Goal: Check status: Check status

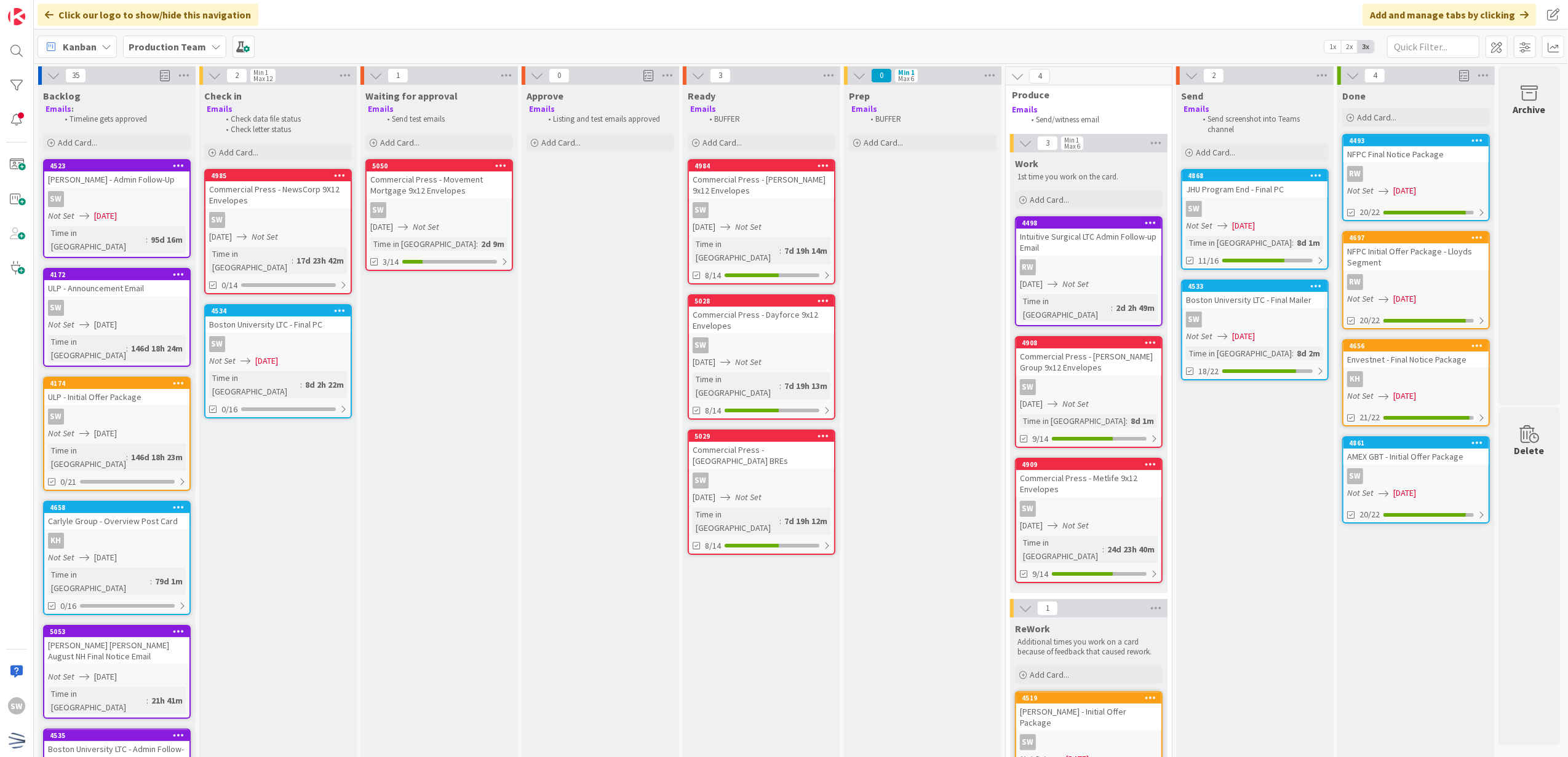
click at [343, 336] on div "SW" at bounding box center [278, 344] width 145 height 16
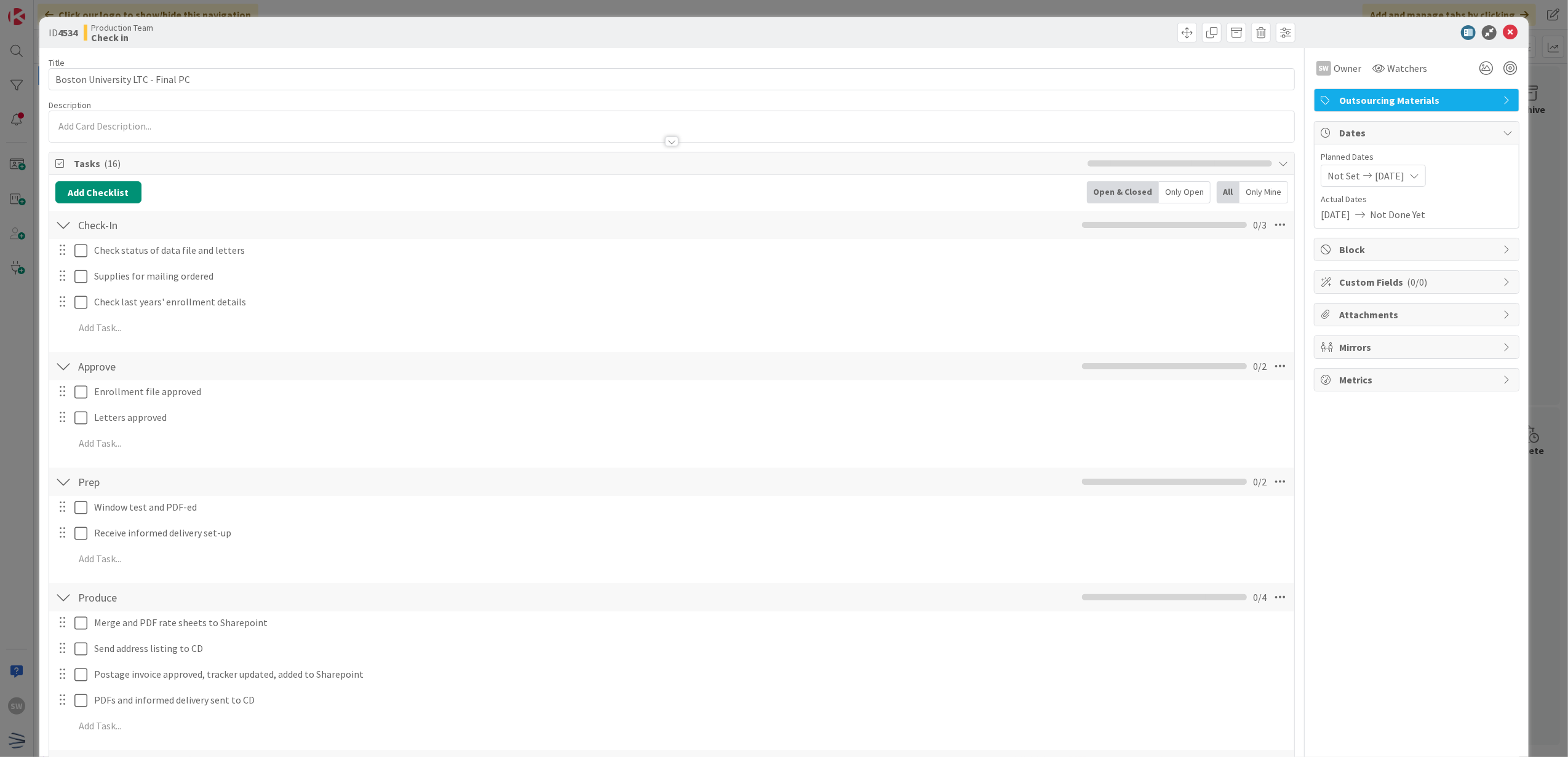
click at [80, 262] on div "Check status of data file and letters Update Cancel" at bounding box center [672, 250] width 1244 height 22
click at [81, 287] on div at bounding box center [72, 277] width 35 height 22
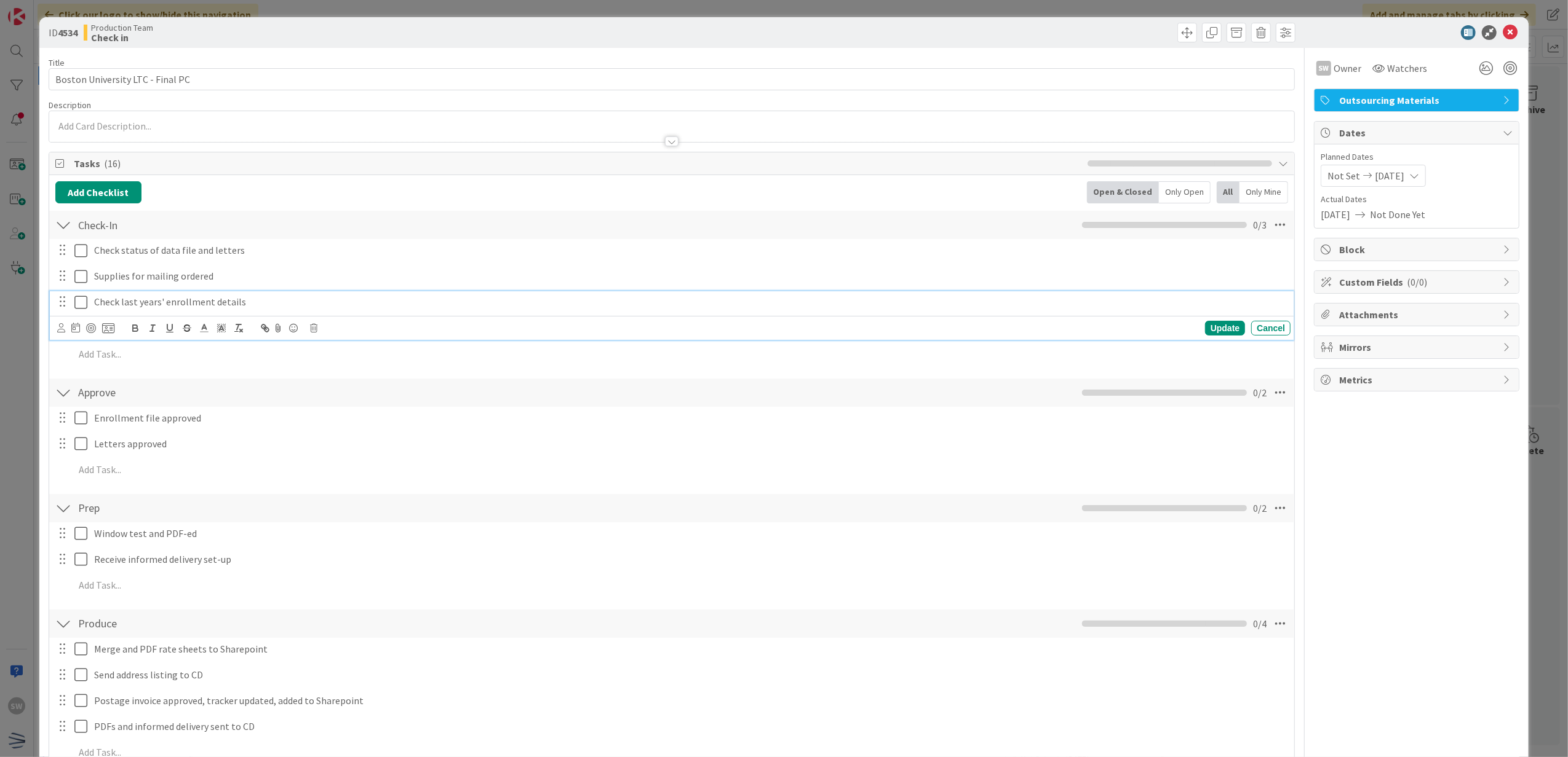
click at [76, 311] on button at bounding box center [81, 302] width 15 height 20
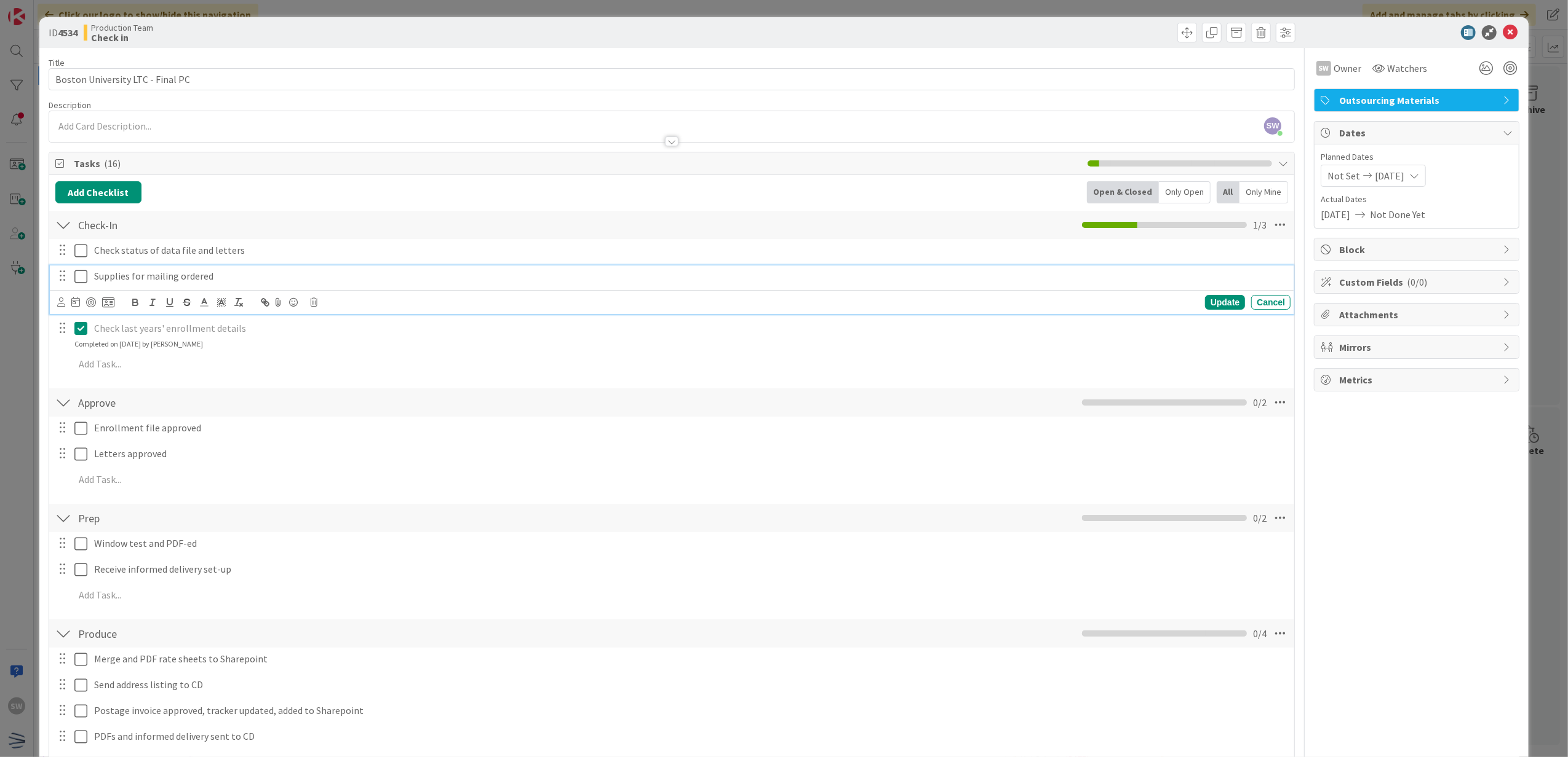
drag, startPoint x: 82, startPoint y: 281, endPoint x: 76, endPoint y: 266, distance: 16.2
click at [81, 281] on icon at bounding box center [81, 276] width 13 height 15
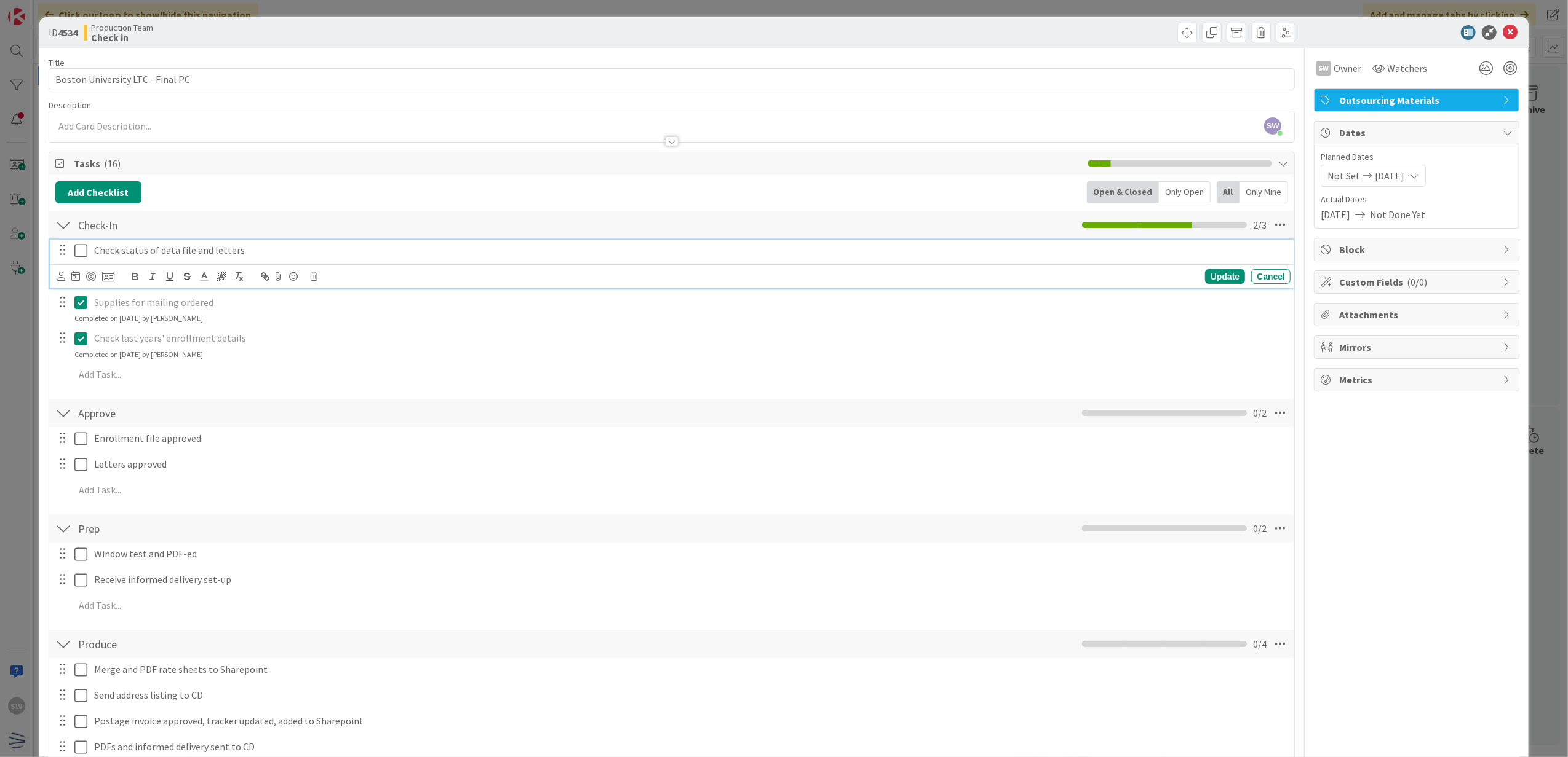
click at [74, 249] on icon at bounding box center [81, 250] width 13 height 15
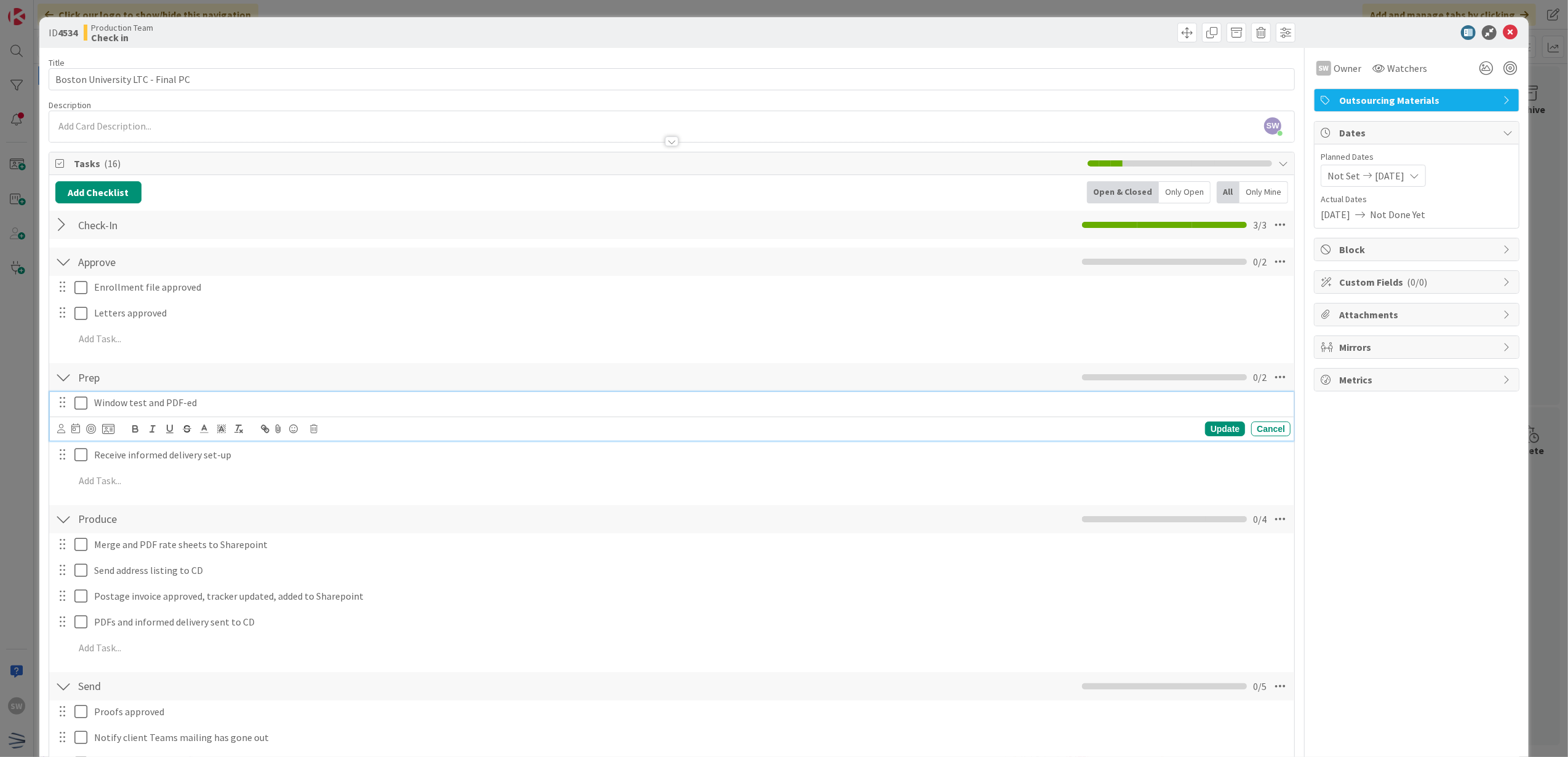
click at [87, 409] on button at bounding box center [81, 403] width 15 height 20
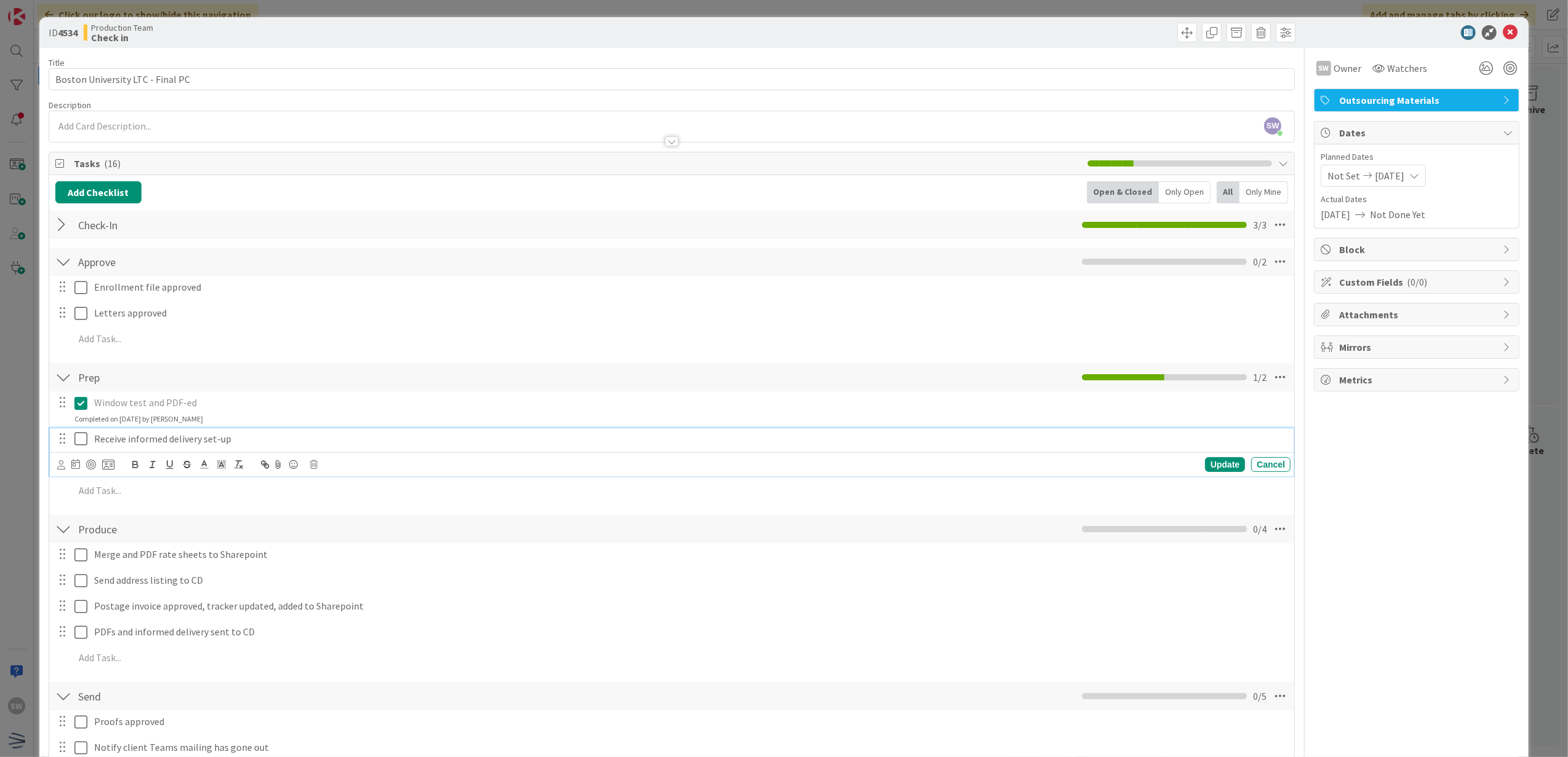
click at [84, 433] on icon at bounding box center [81, 439] width 13 height 15
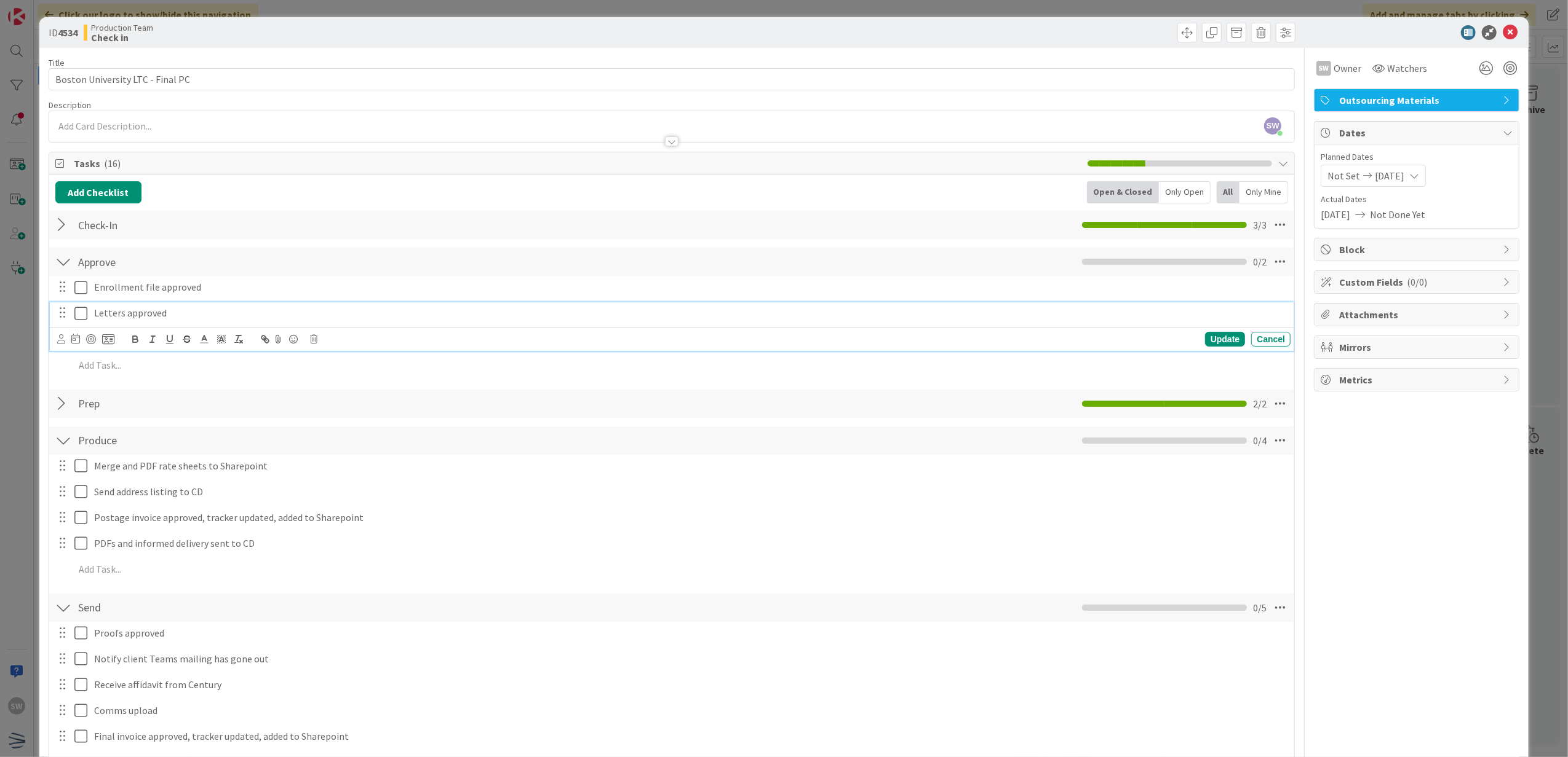
click at [86, 321] on icon at bounding box center [81, 313] width 13 height 15
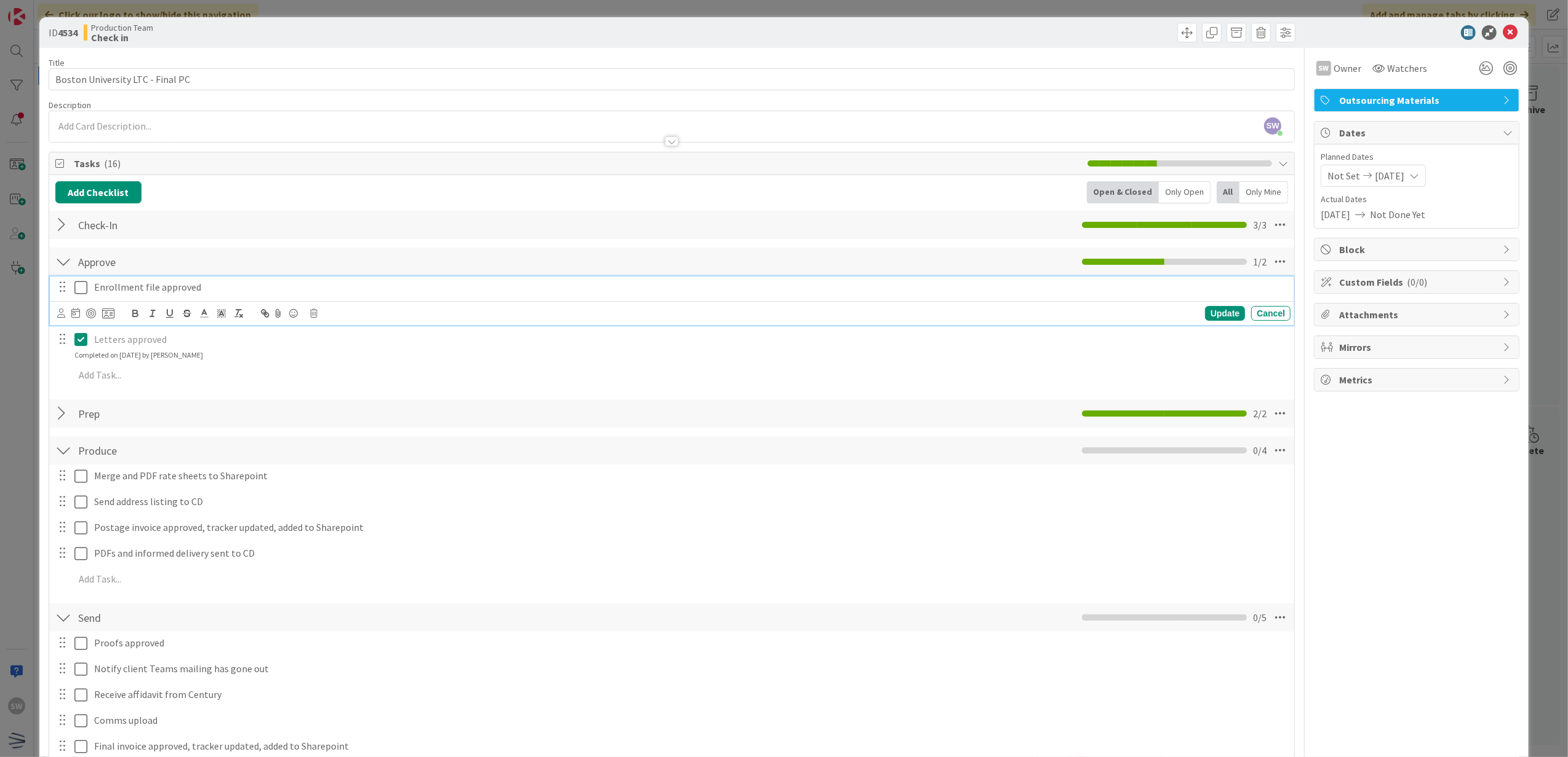
click at [83, 290] on icon at bounding box center [81, 288] width 13 height 15
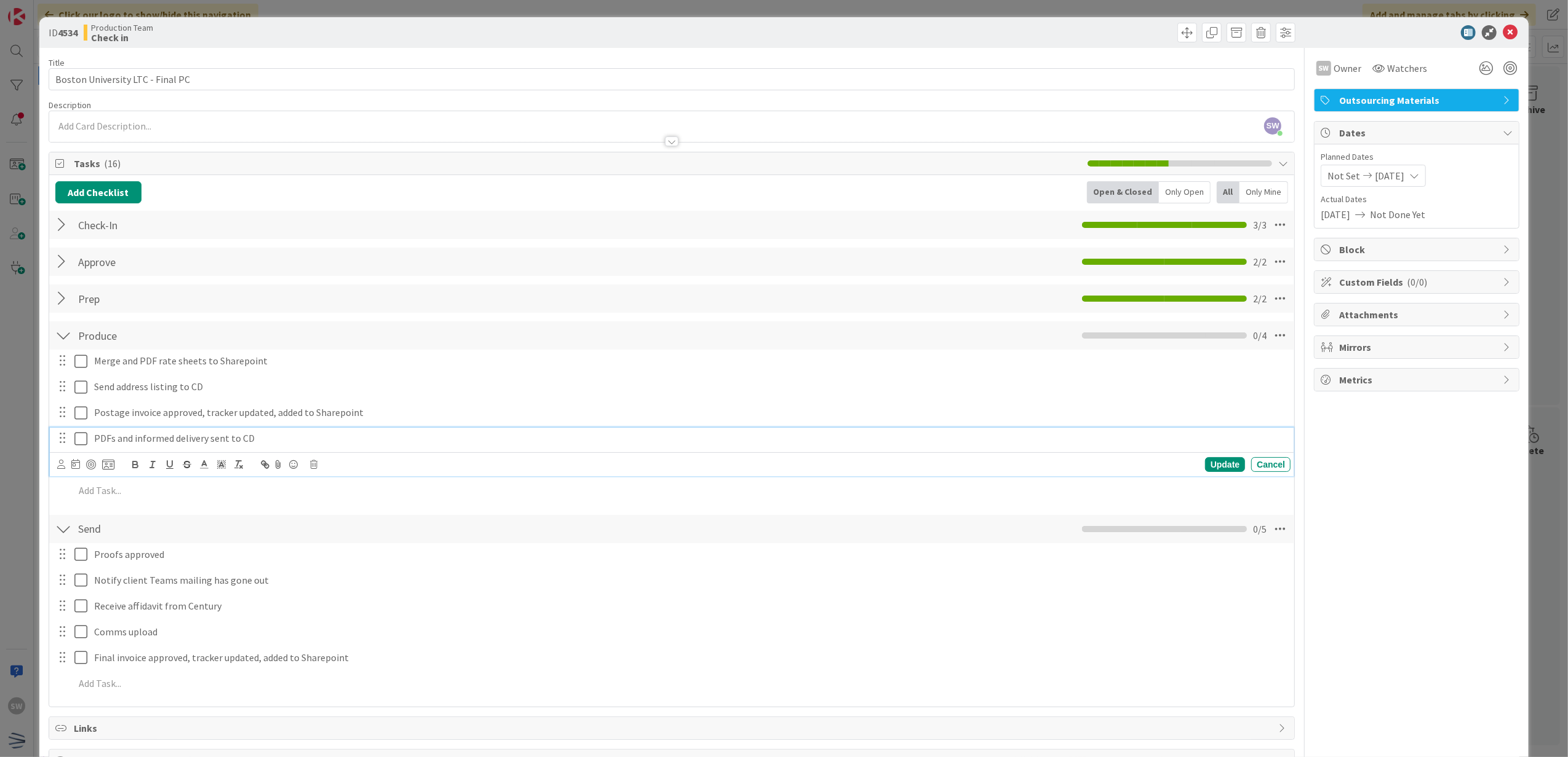
click at [80, 443] on icon at bounding box center [81, 439] width 13 height 15
click at [78, 416] on icon at bounding box center [81, 412] width 13 height 15
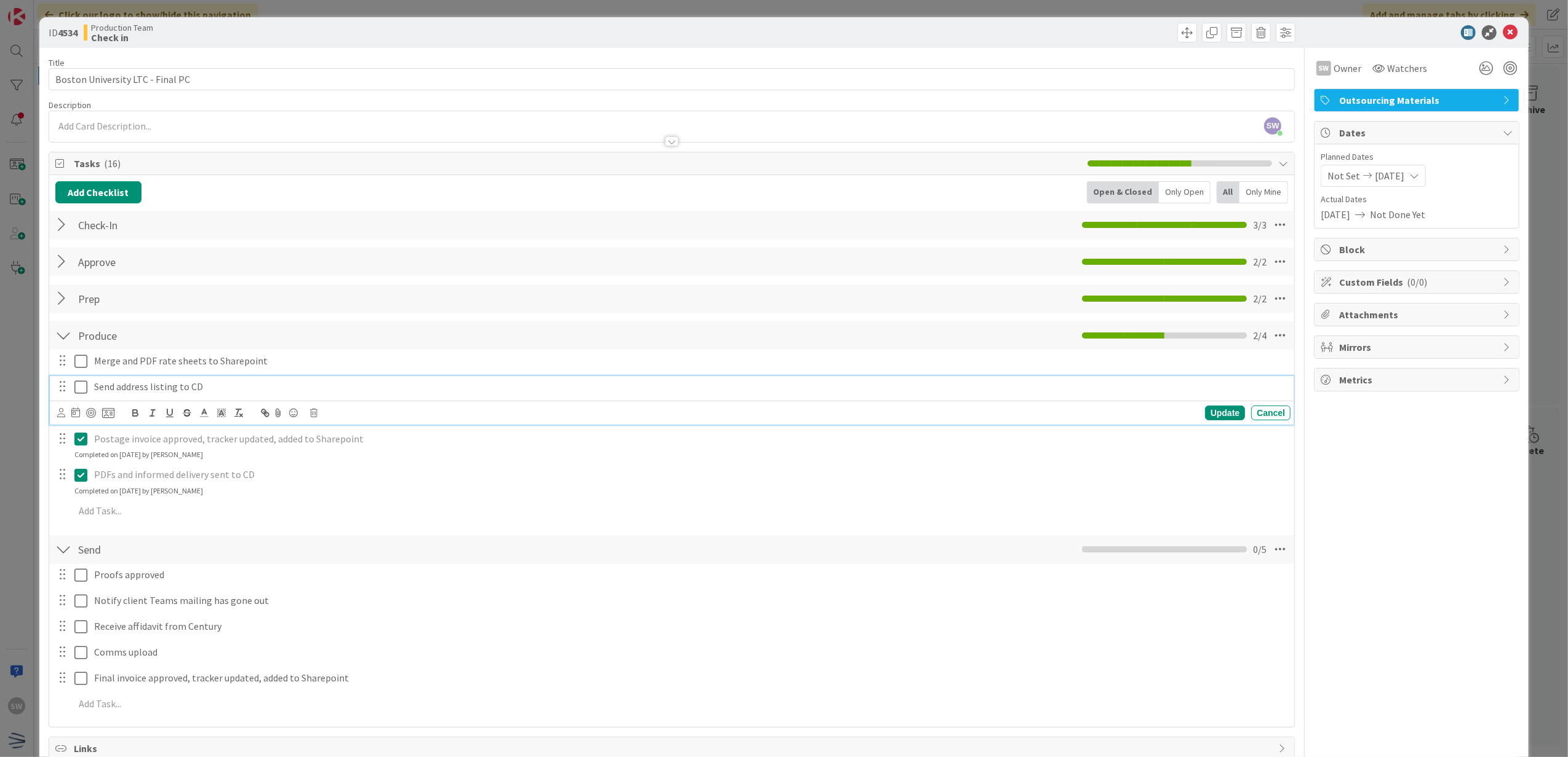
click at [78, 387] on icon at bounding box center [81, 387] width 13 height 15
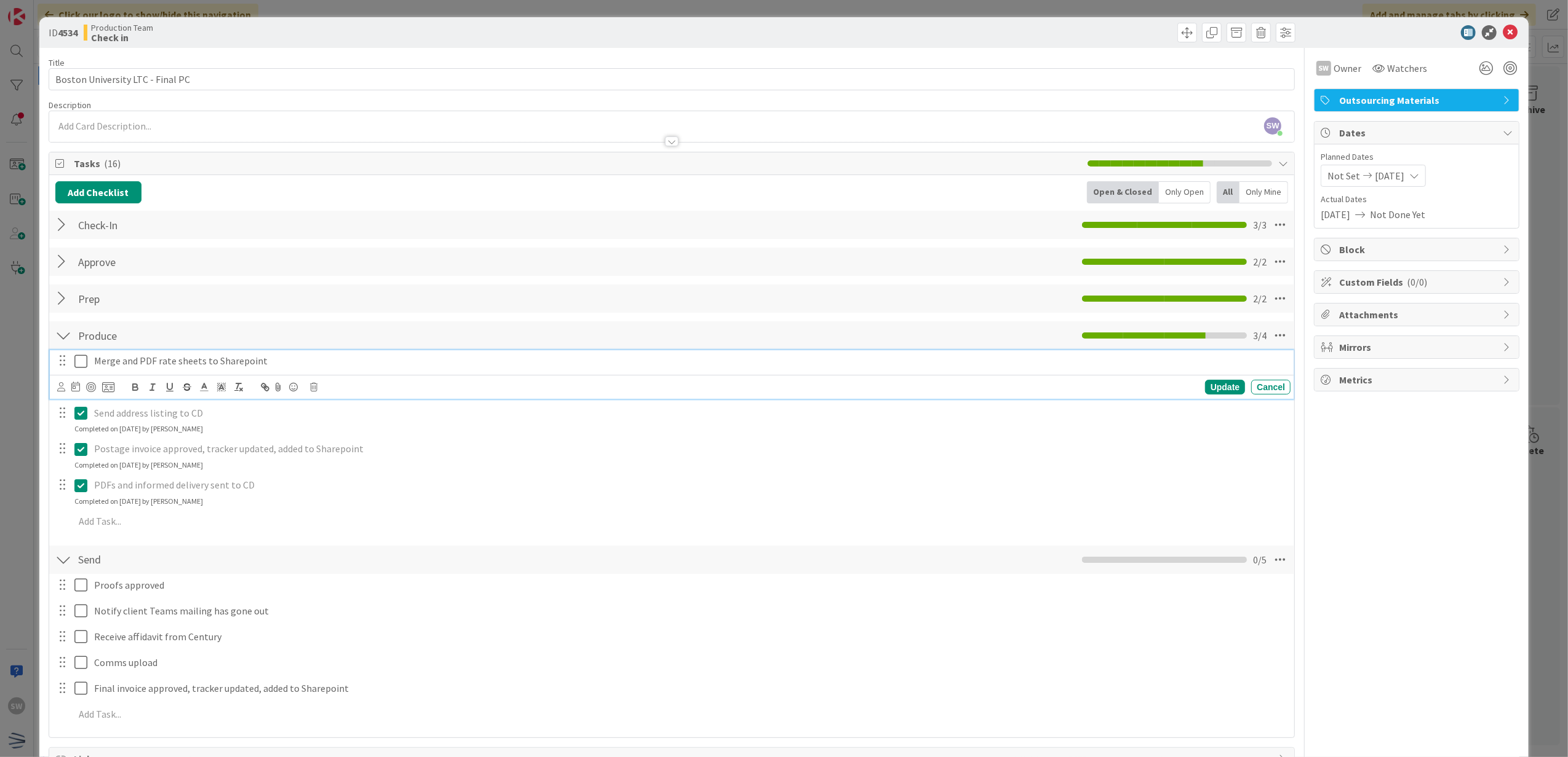
click at [82, 369] on icon at bounding box center [81, 361] width 13 height 15
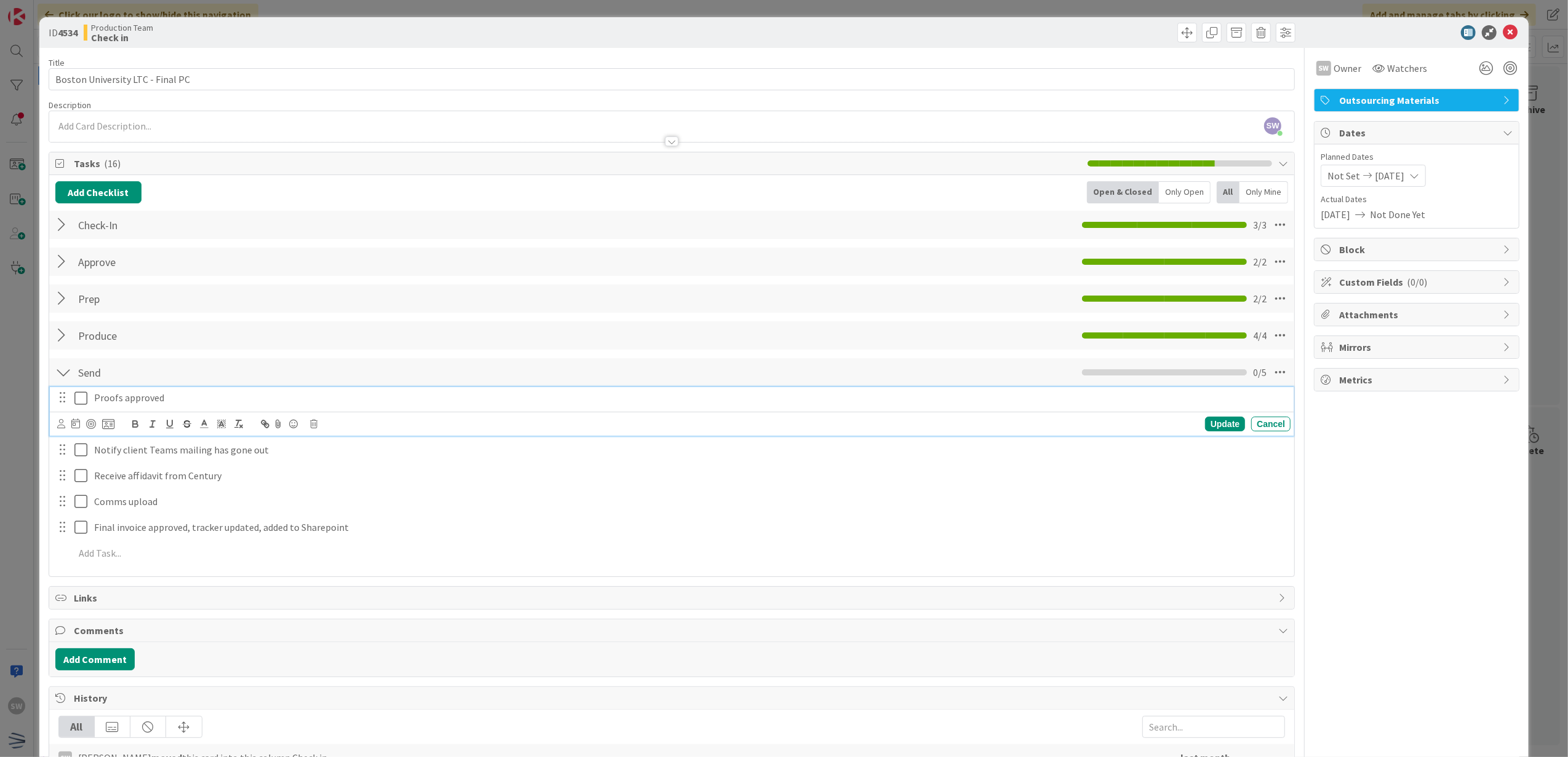
click at [86, 402] on icon at bounding box center [81, 398] width 13 height 15
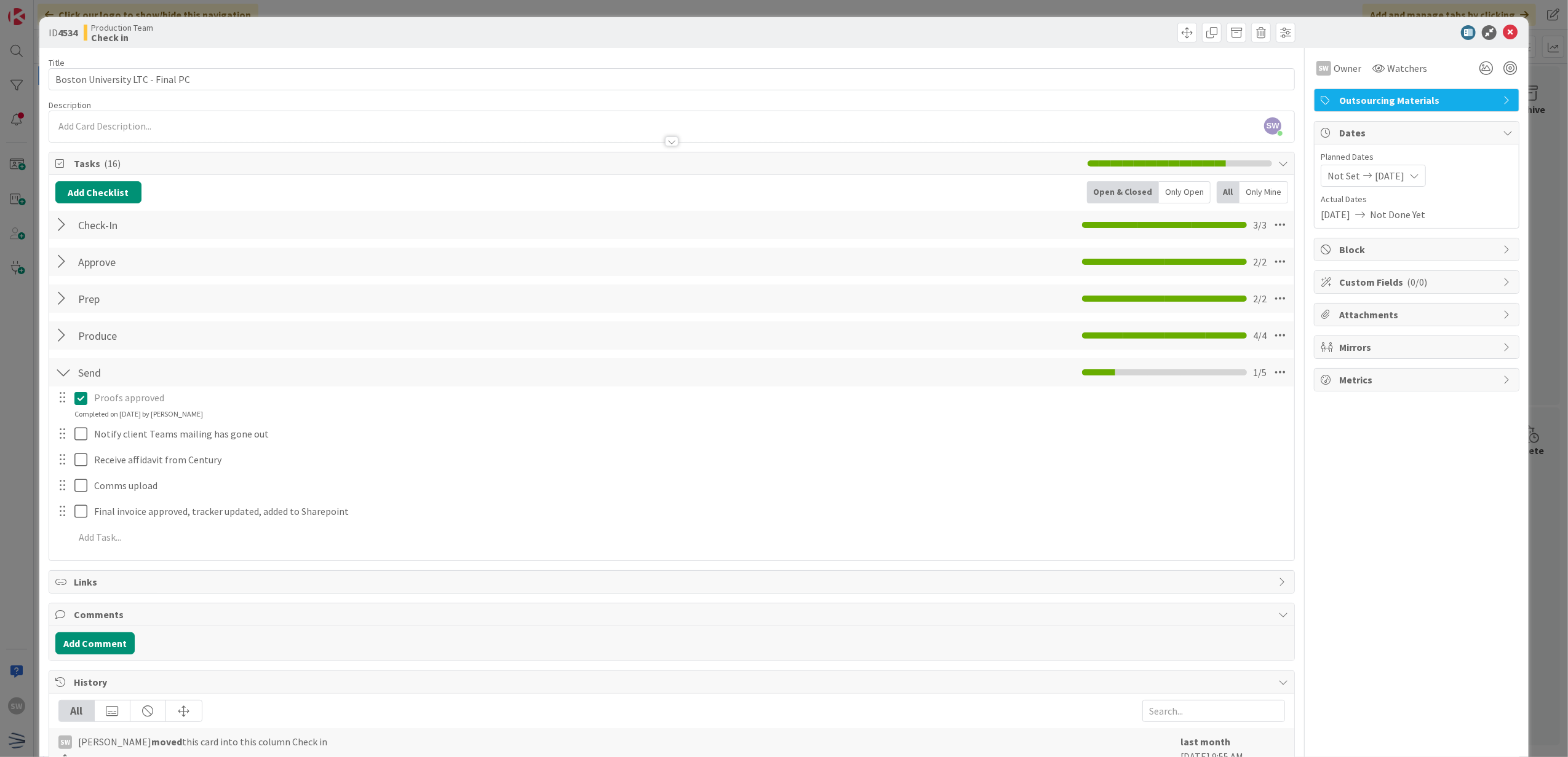
click at [1505, 35] on icon at bounding box center [1510, 32] width 15 height 15
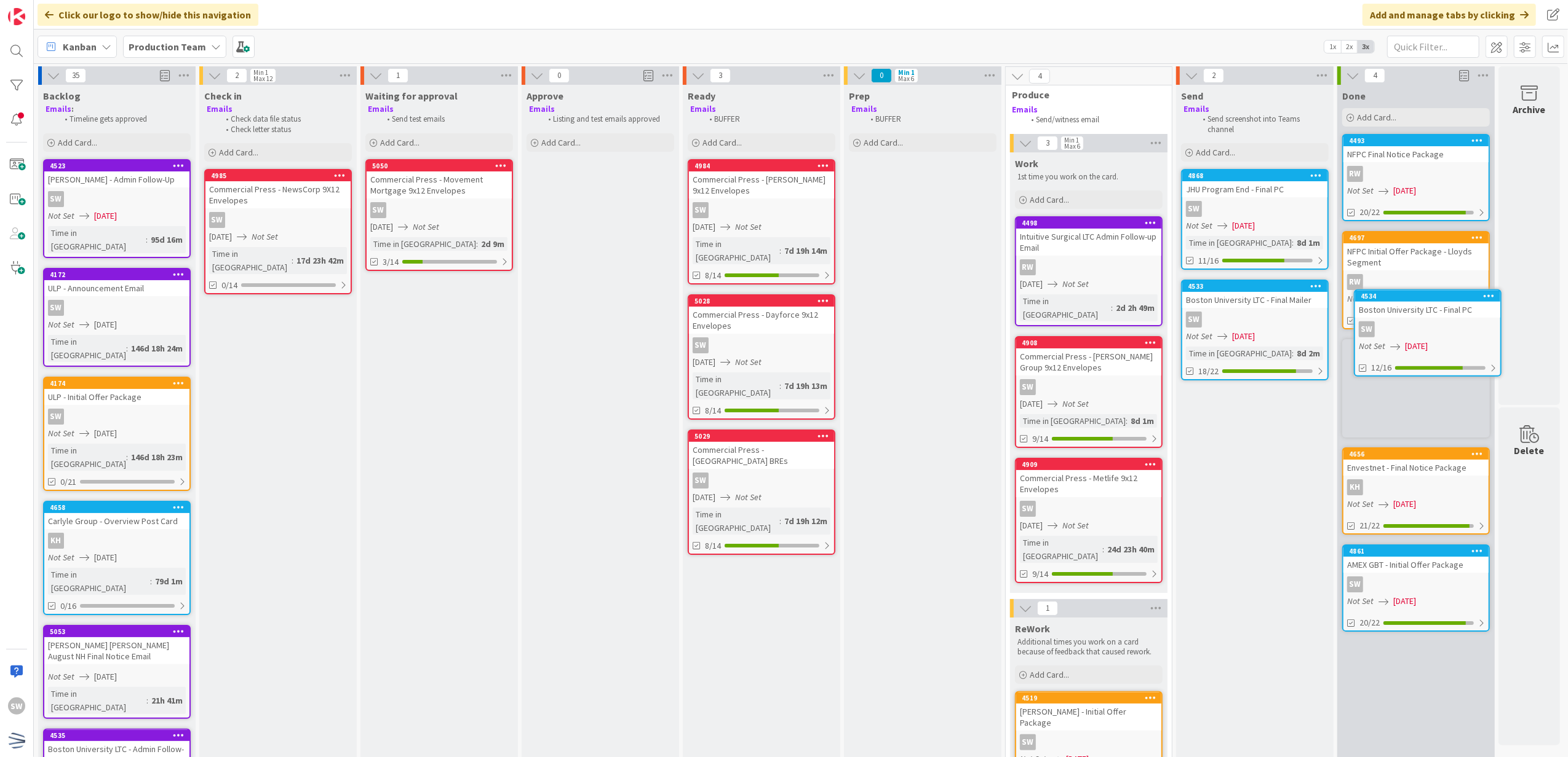
scroll to position [0, 8]
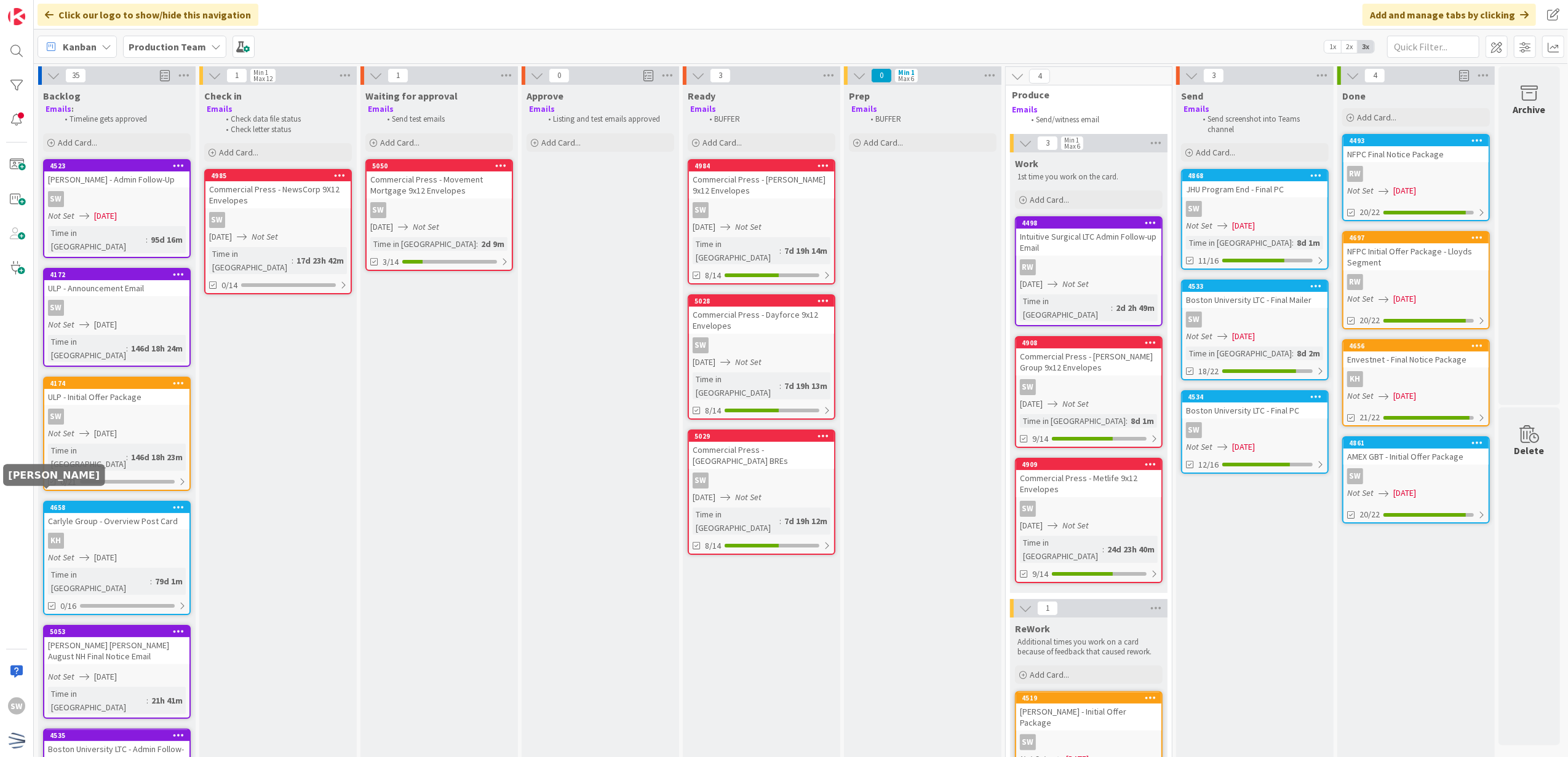
click at [72, 533] on div "KH" at bounding box center [117, 541] width 145 height 16
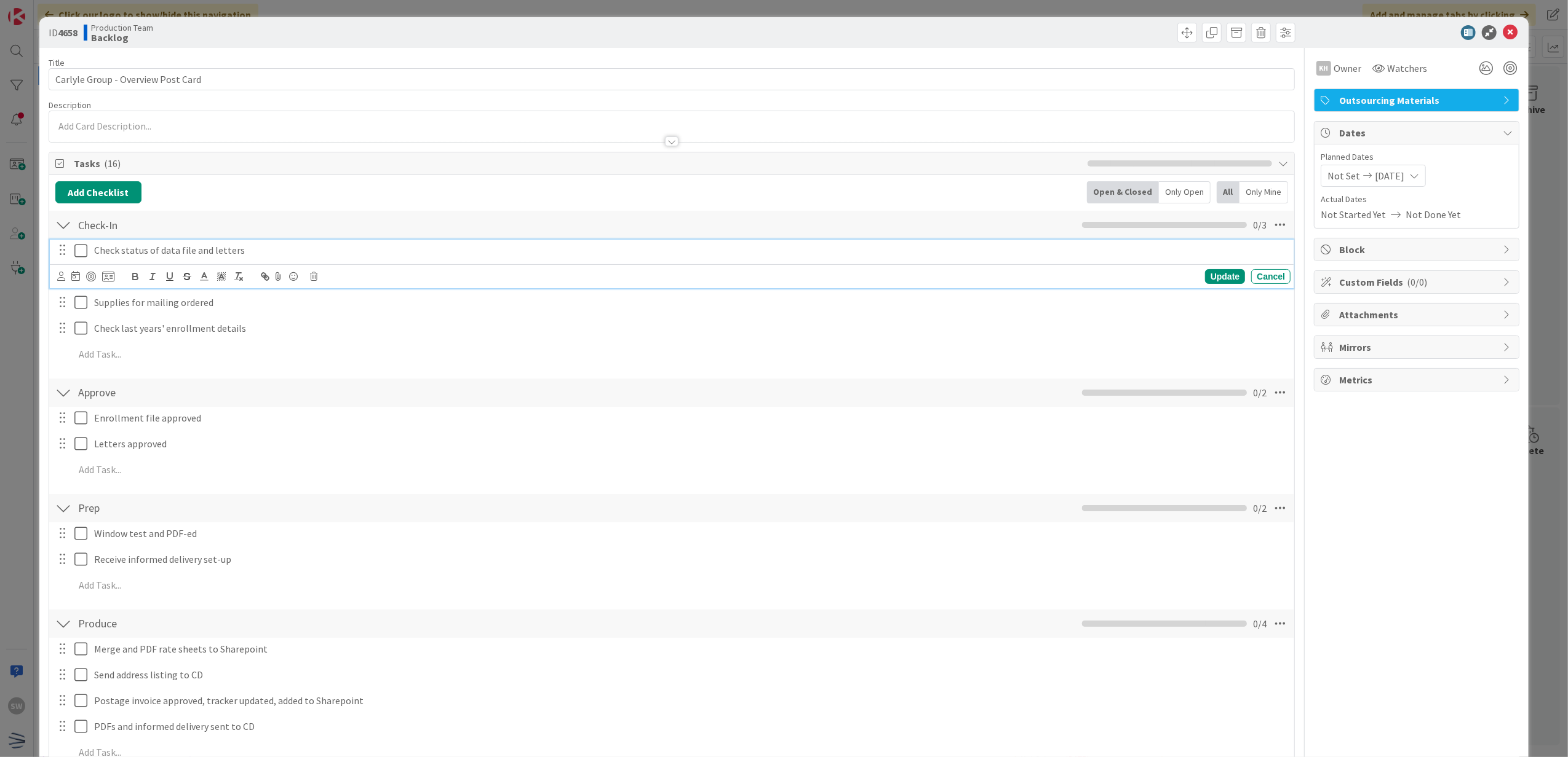
click at [82, 254] on icon at bounding box center [81, 250] width 13 height 15
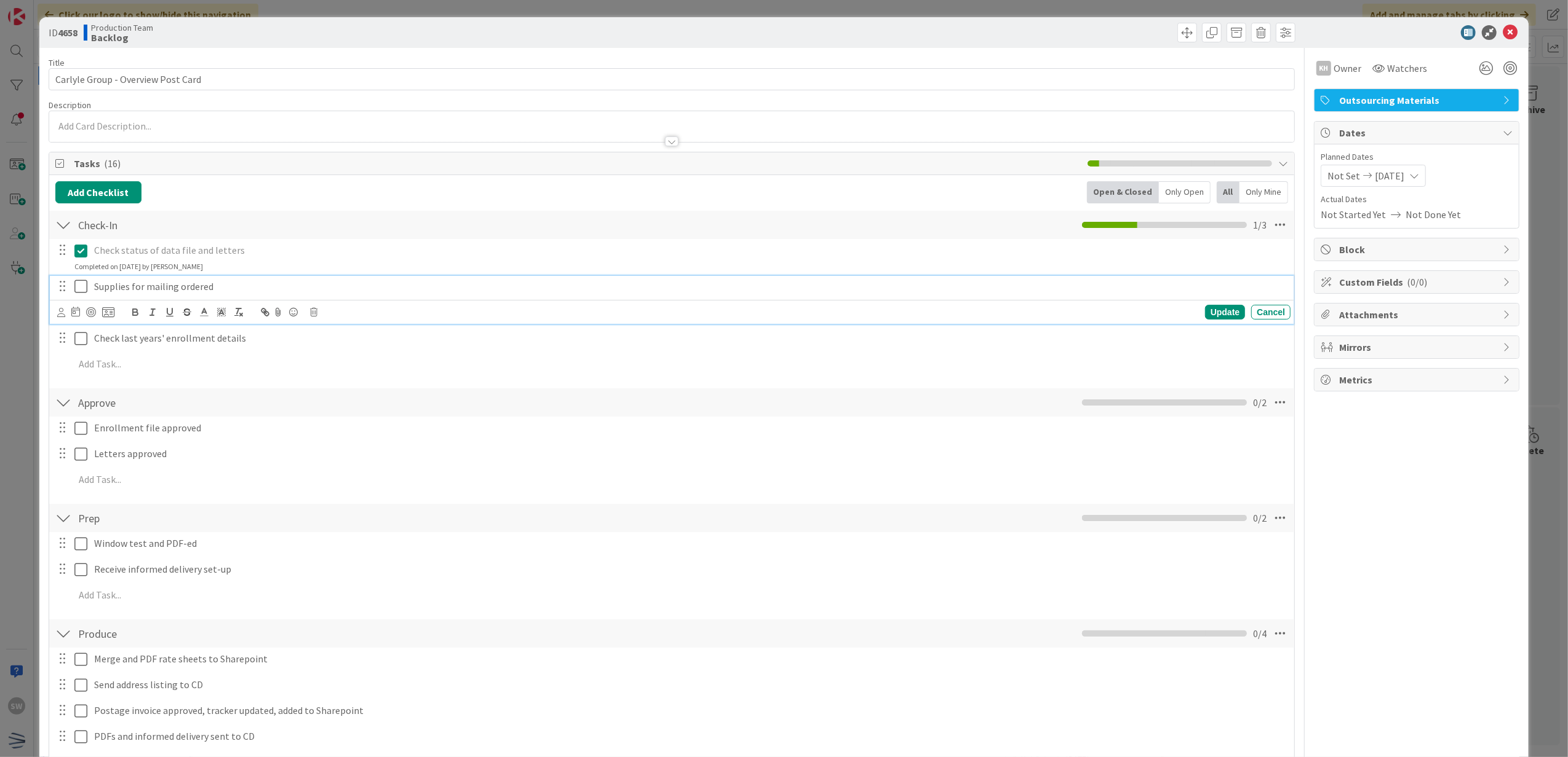
click at [82, 289] on icon at bounding box center [81, 286] width 13 height 15
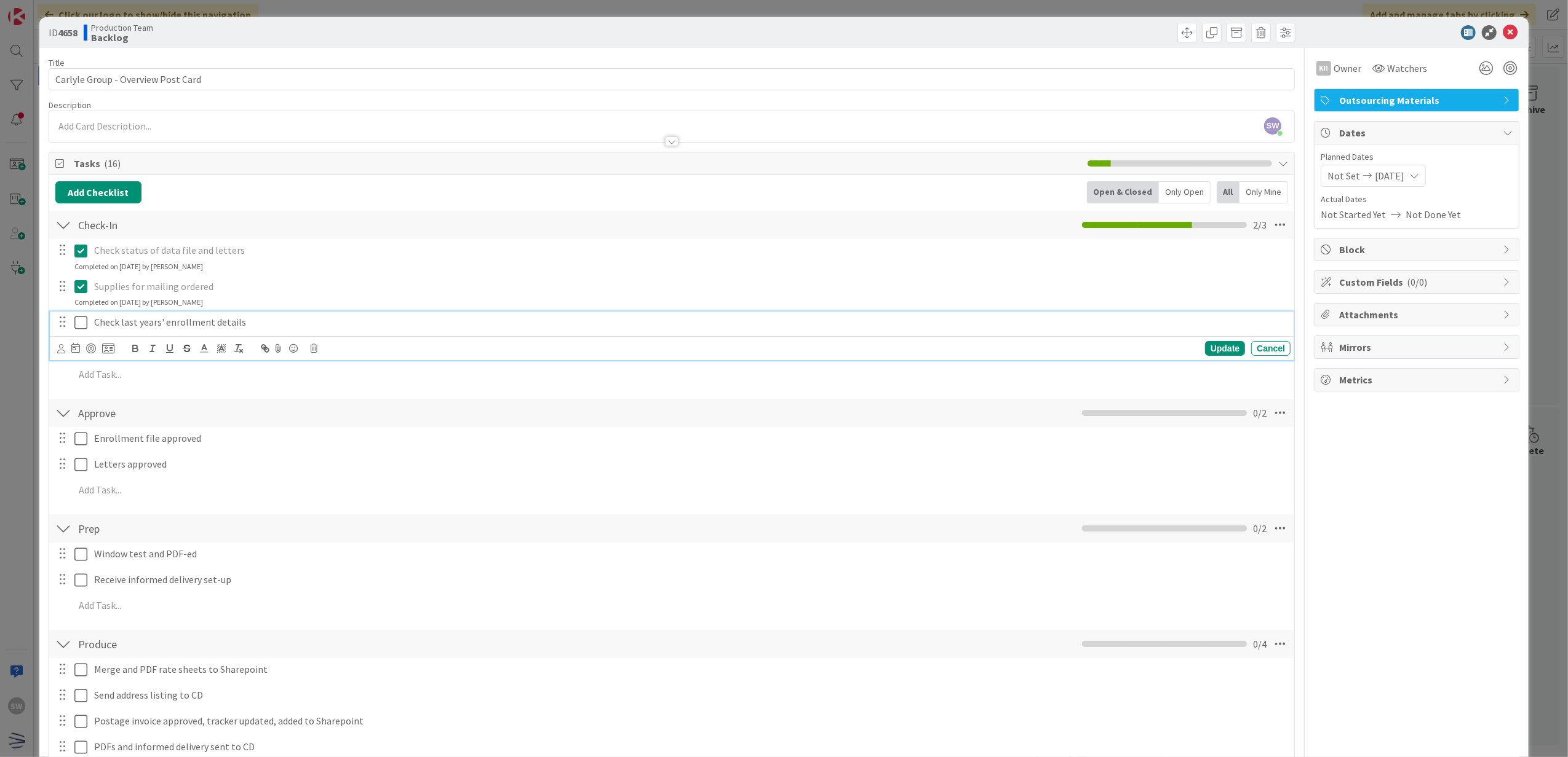
click at [79, 318] on icon at bounding box center [81, 322] width 13 height 15
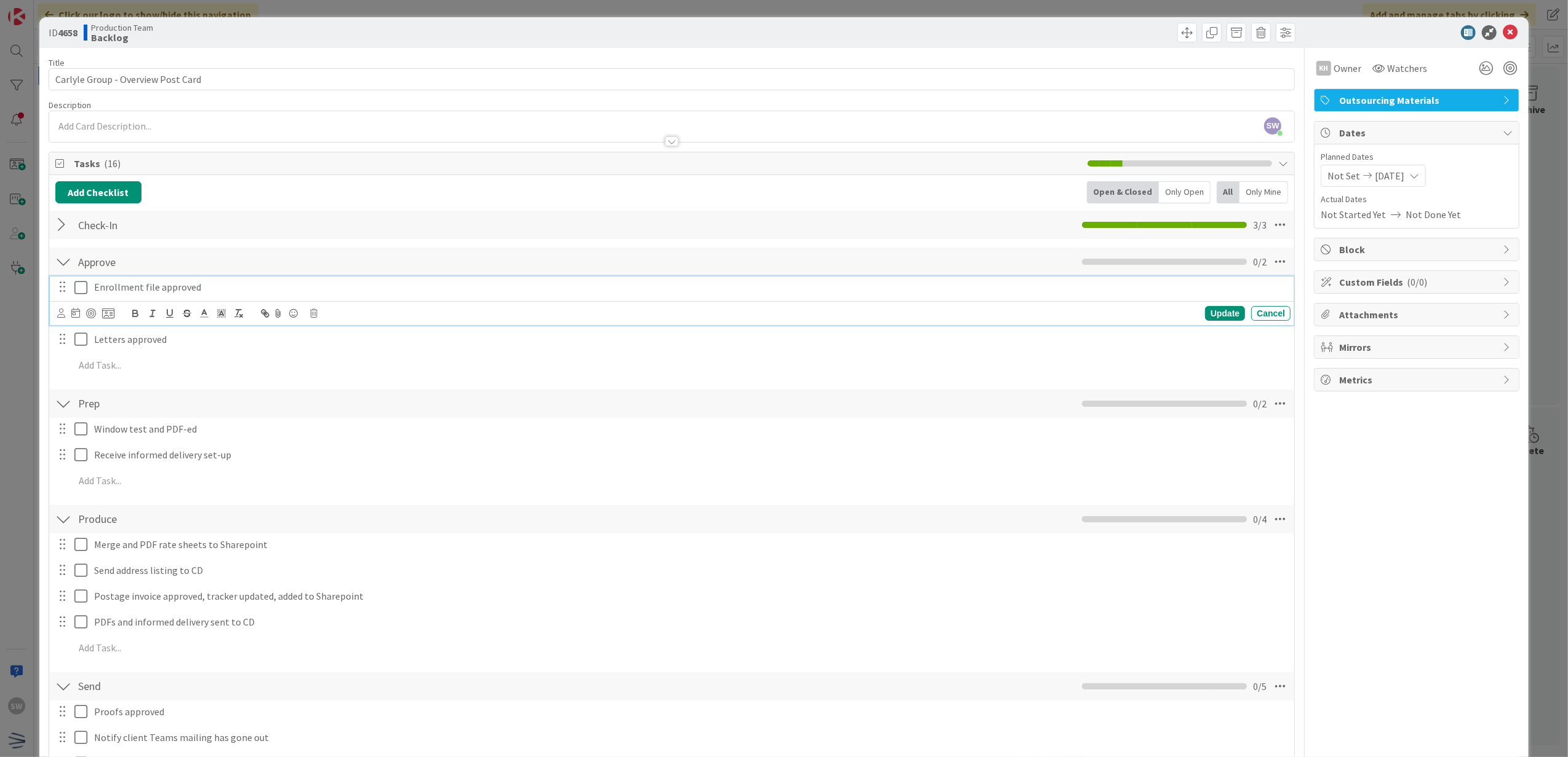
click at [79, 294] on icon at bounding box center [81, 288] width 13 height 15
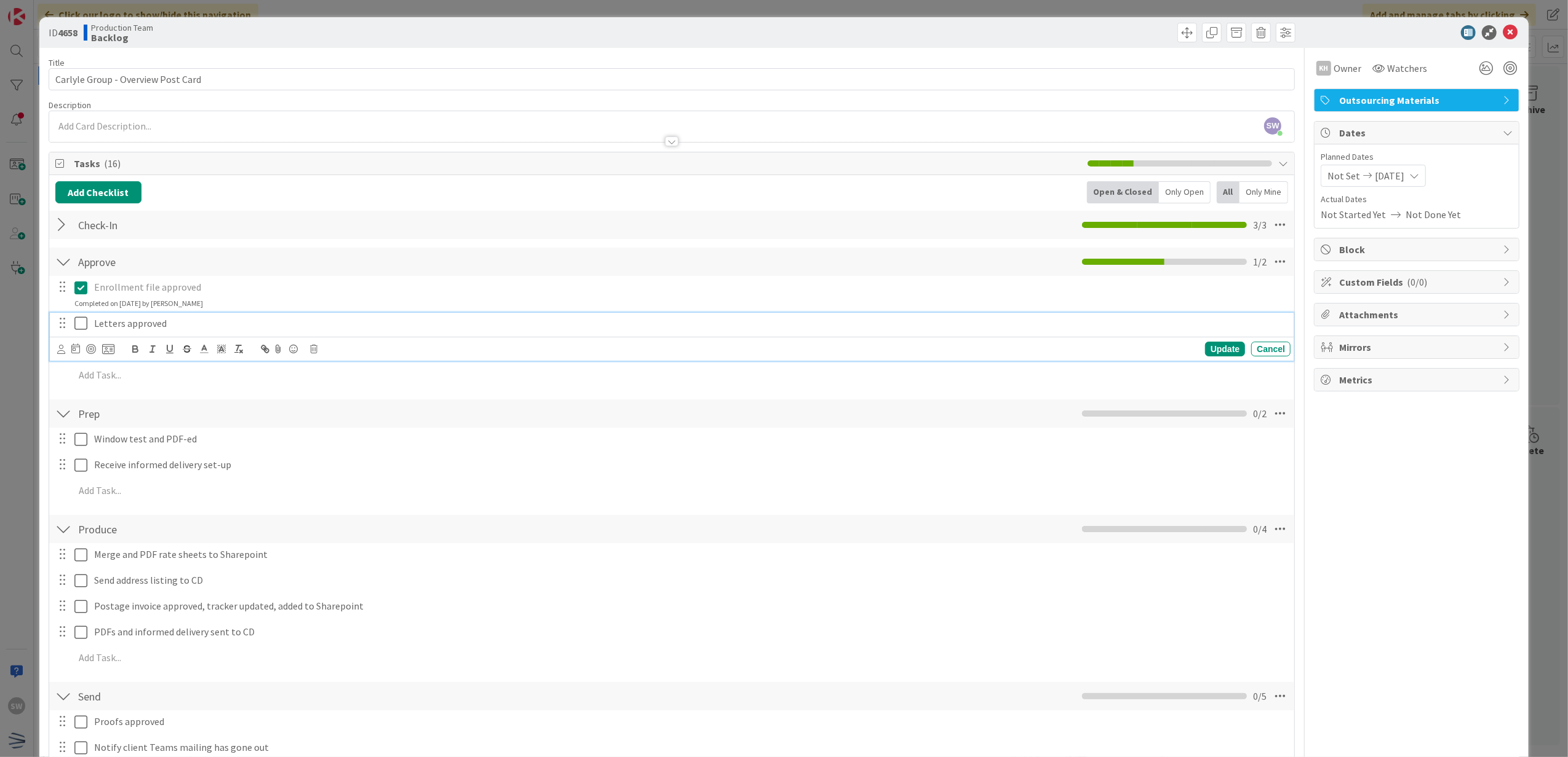
click at [83, 323] on icon at bounding box center [81, 323] width 13 height 15
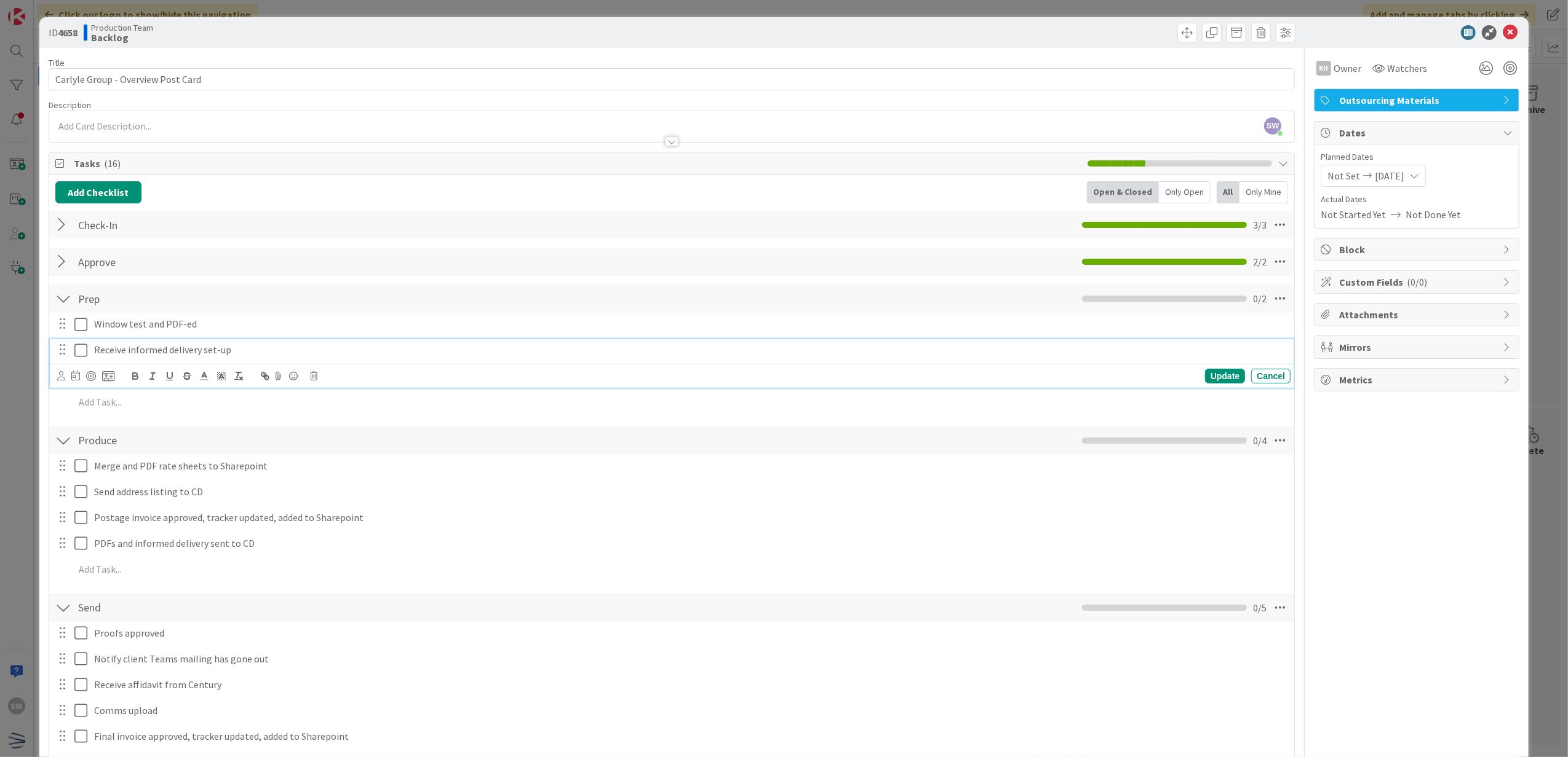
click at [78, 358] on icon at bounding box center [81, 350] width 13 height 15
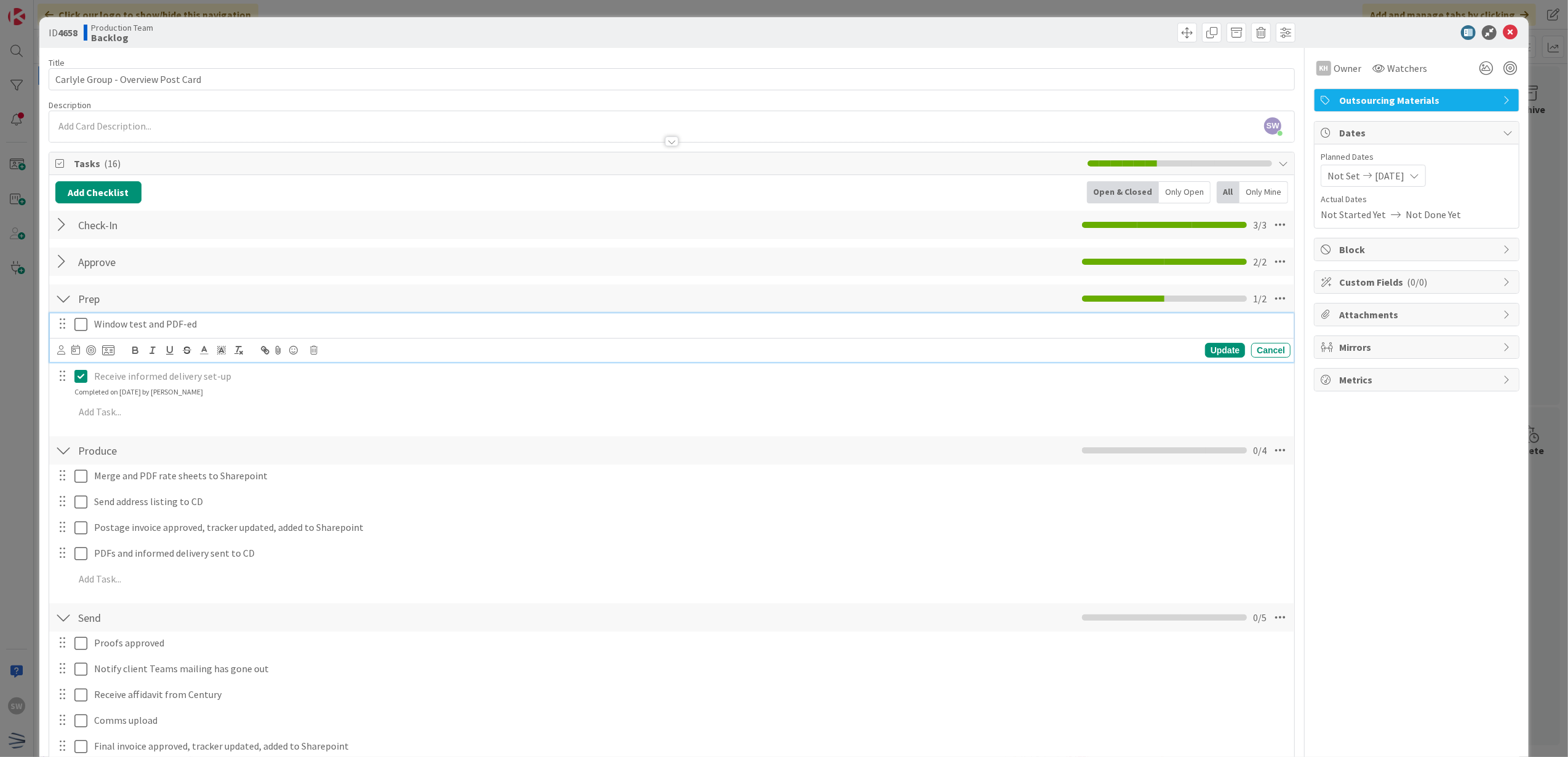
click at [78, 329] on icon at bounding box center [81, 324] width 13 height 15
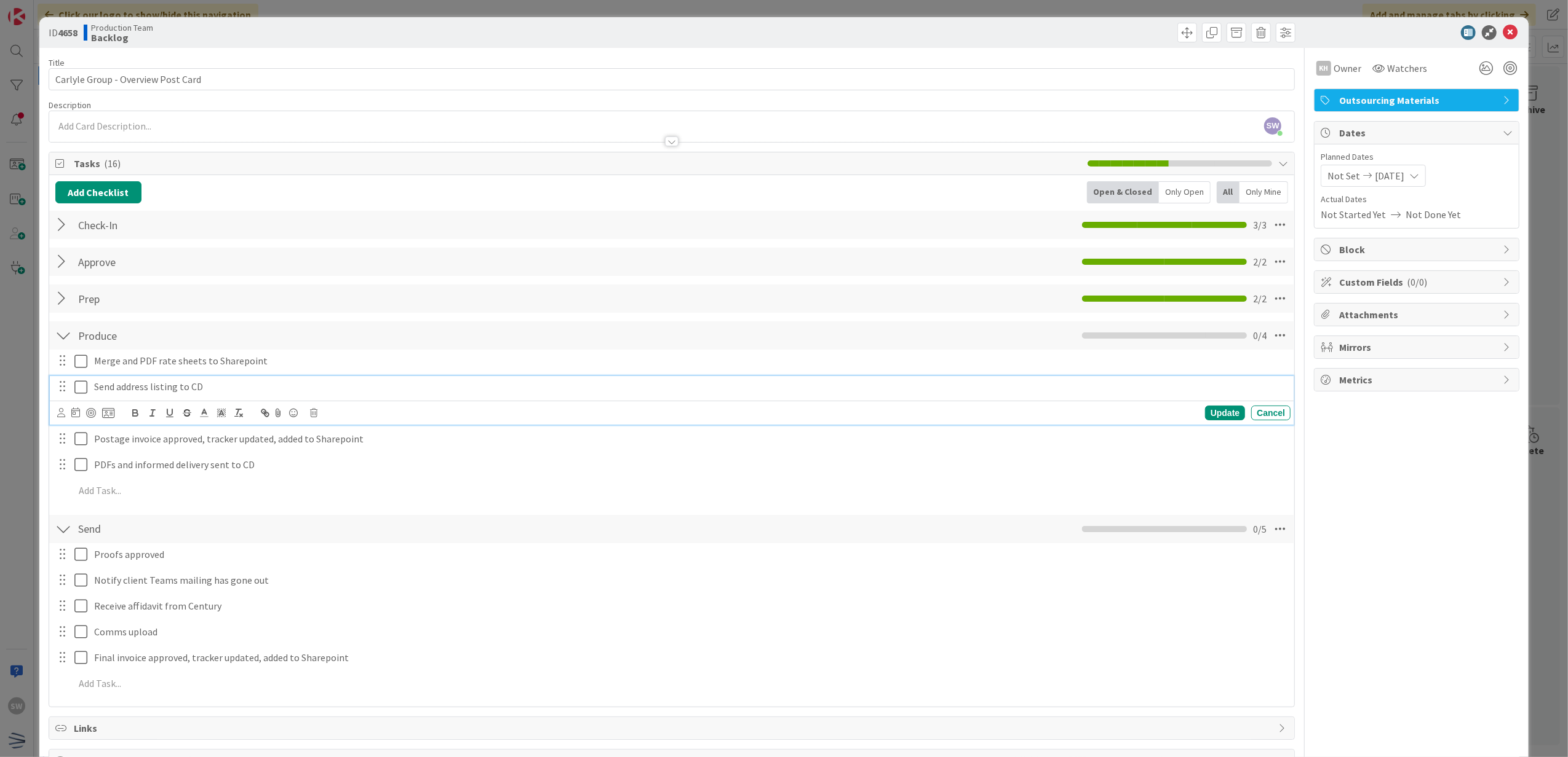
click at [85, 395] on icon at bounding box center [81, 387] width 13 height 15
click at [83, 443] on icon at bounding box center [81, 448] width 13 height 15
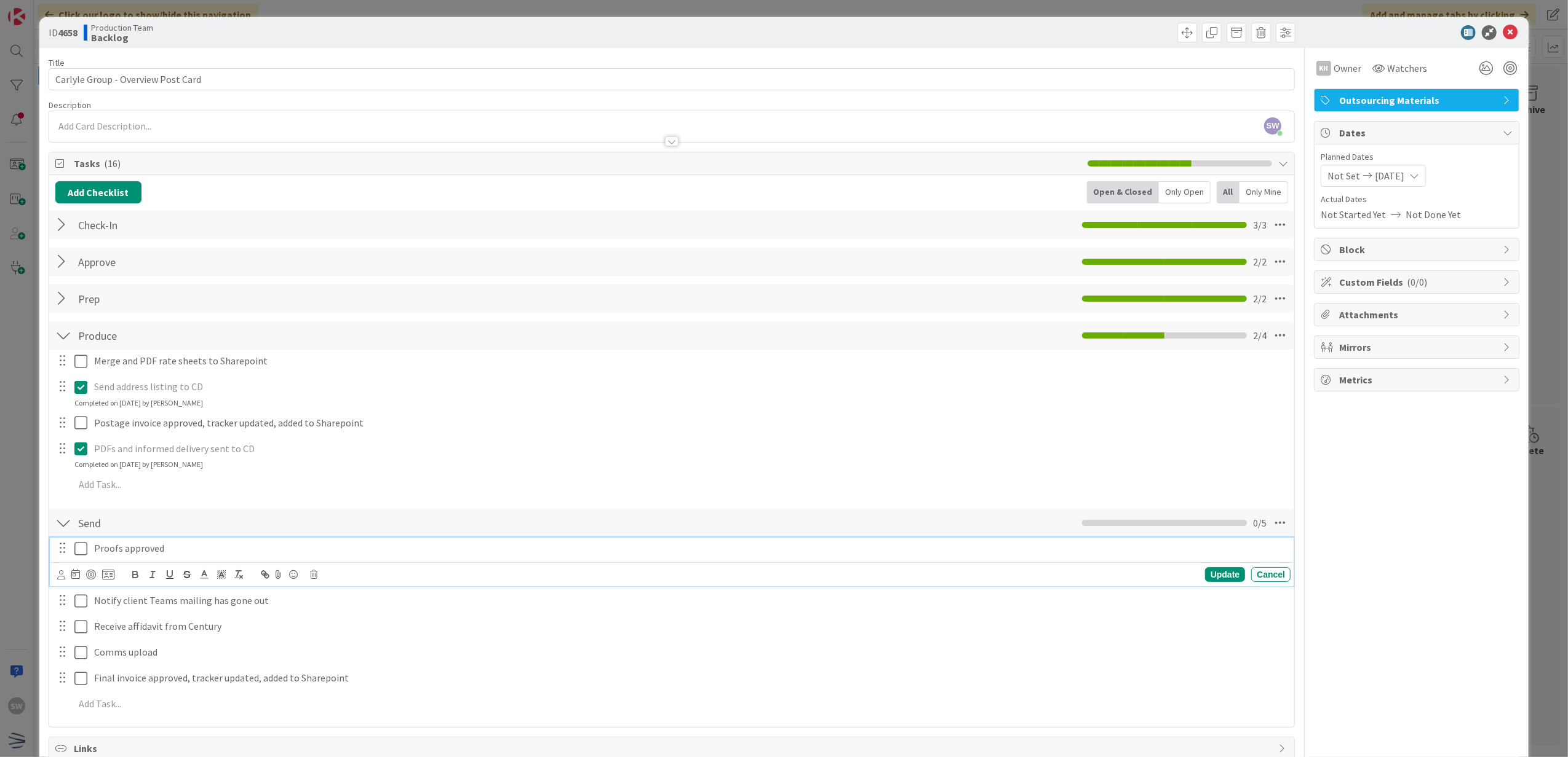
click at [80, 557] on icon at bounding box center [81, 549] width 13 height 15
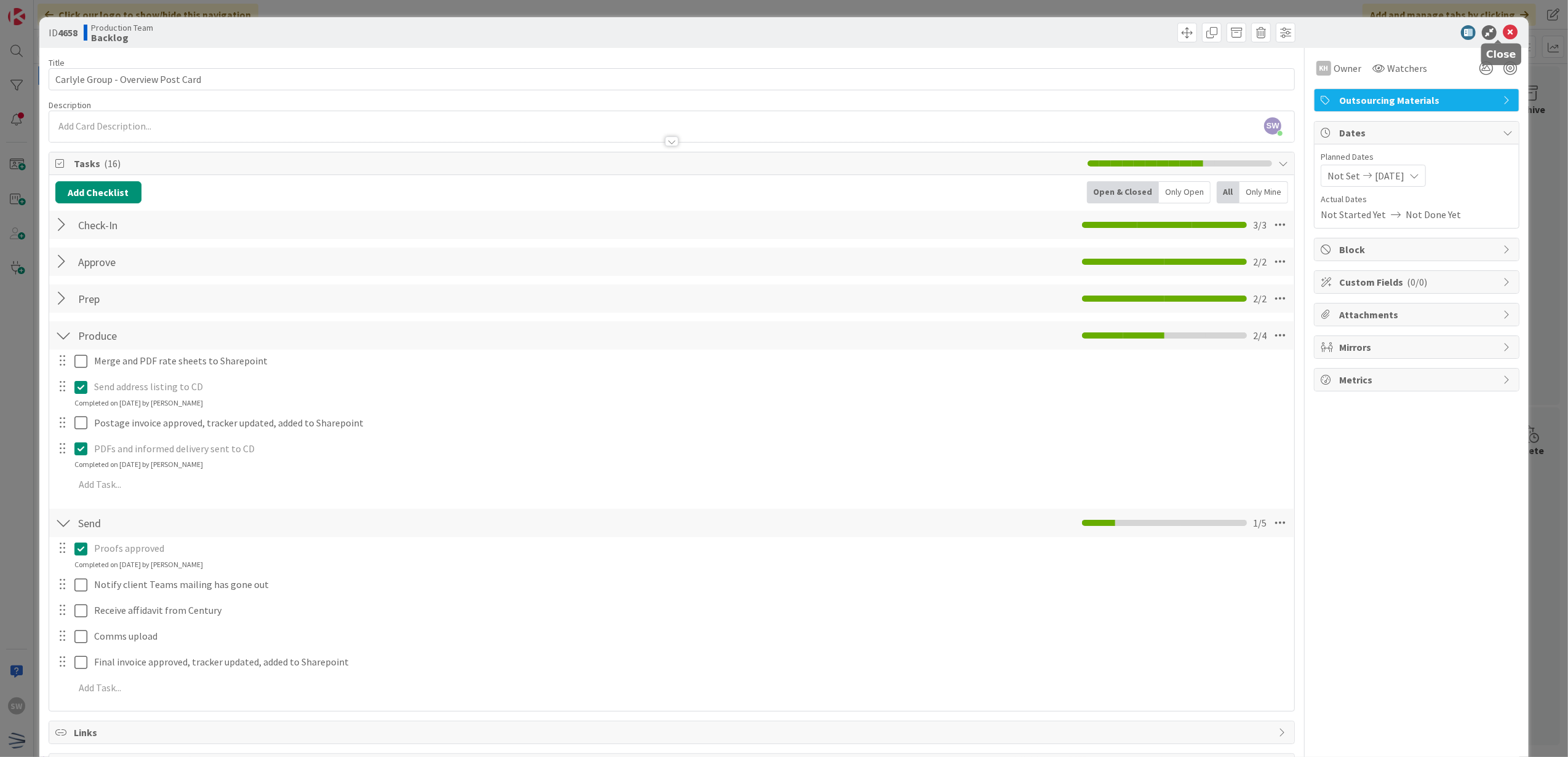
click at [1503, 33] on icon at bounding box center [1510, 32] width 15 height 15
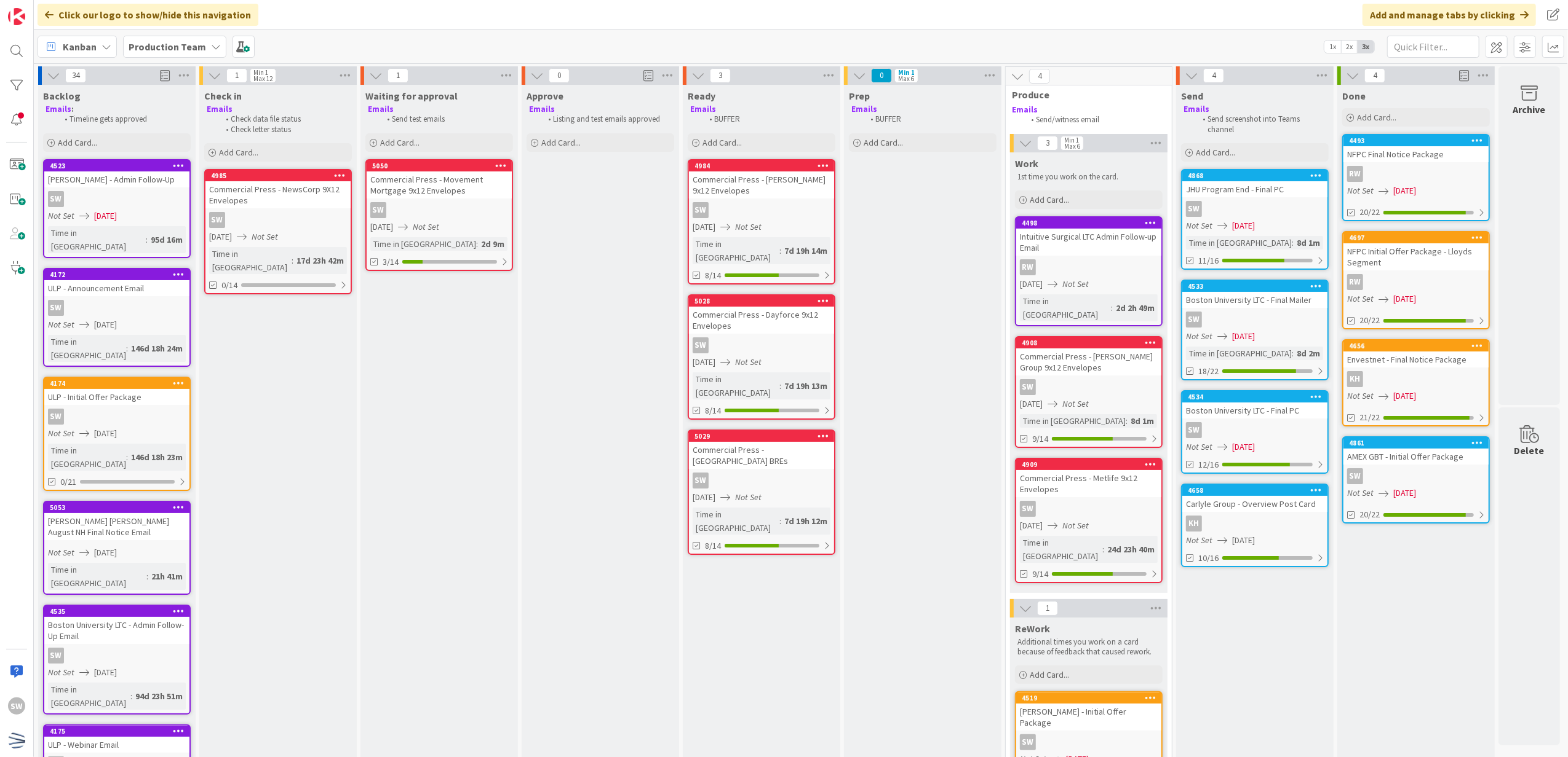
click at [1280, 330] on div "Not Set [DATE]" at bounding box center [1257, 336] width 142 height 13
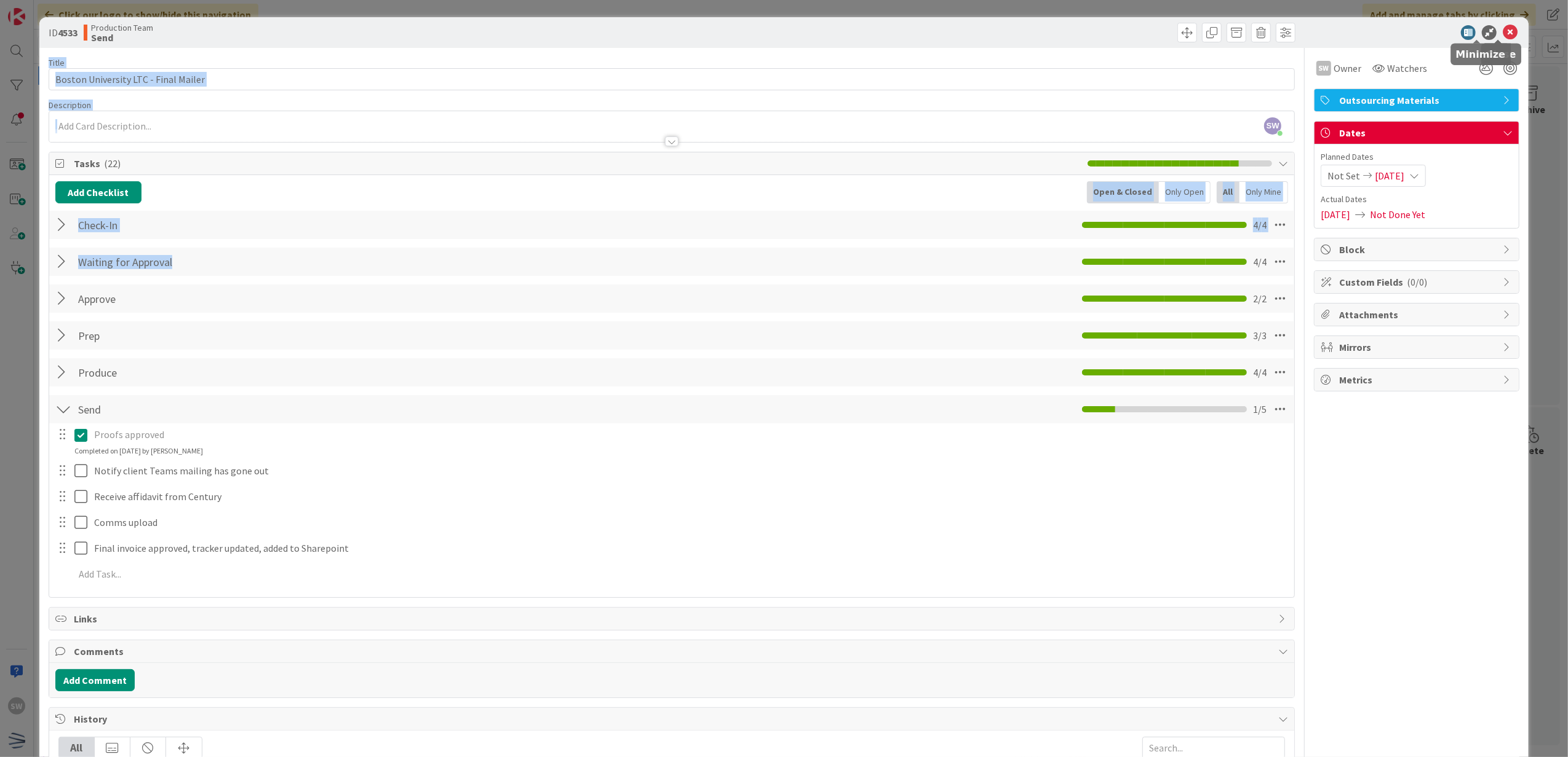
drag, startPoint x: 1494, startPoint y: 30, endPoint x: 595, endPoint y: 305, distance: 940.1
click at [595, 305] on div "ID 4533 Production Team Send Title 36 / 128 Boston University LTC - Final Maile…" at bounding box center [784, 552] width 1490 height 1070
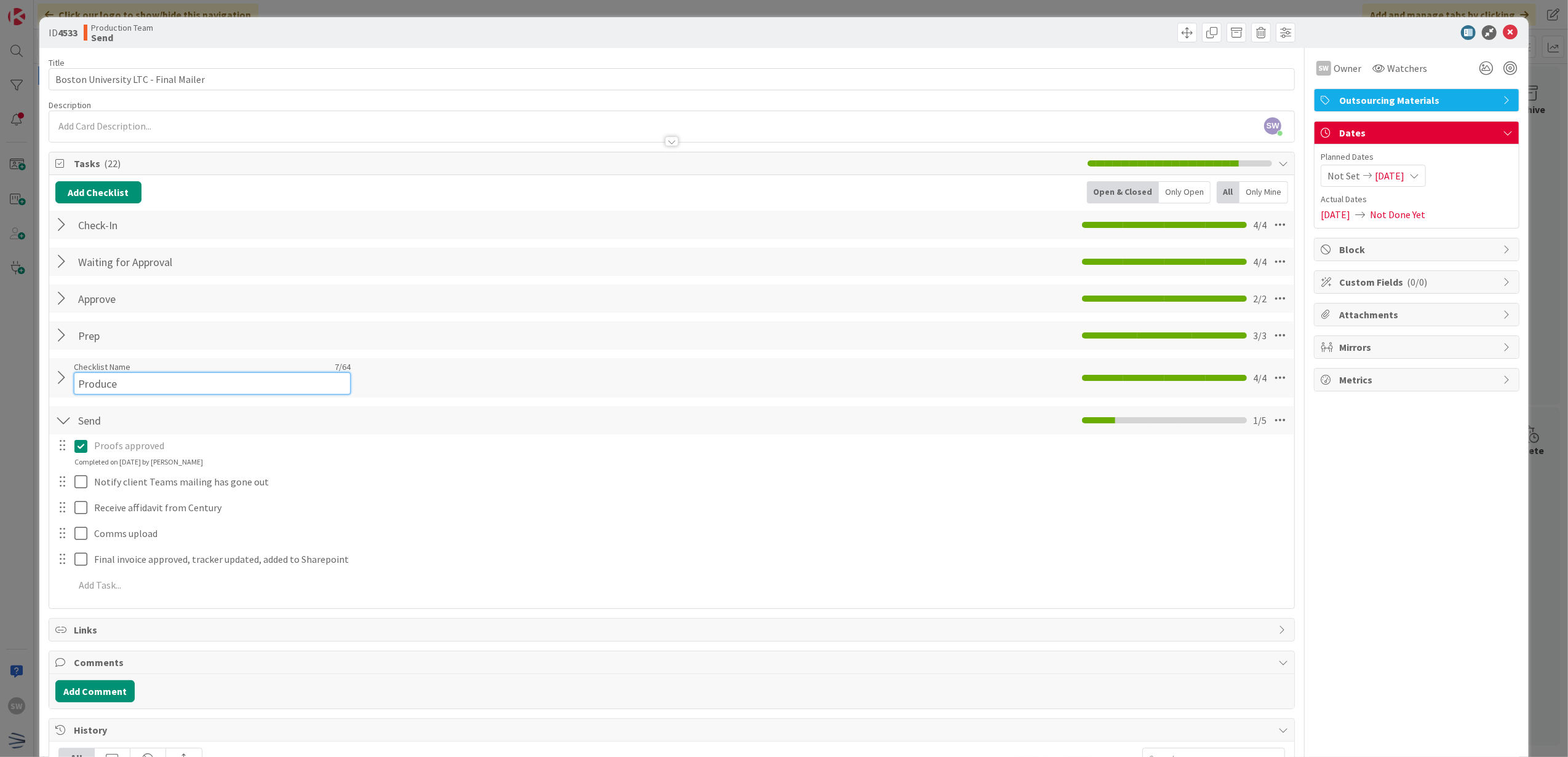
click at [187, 373] on div "Checklist Name 7 / 64 Produce" at bounding box center [212, 378] width 277 height 33
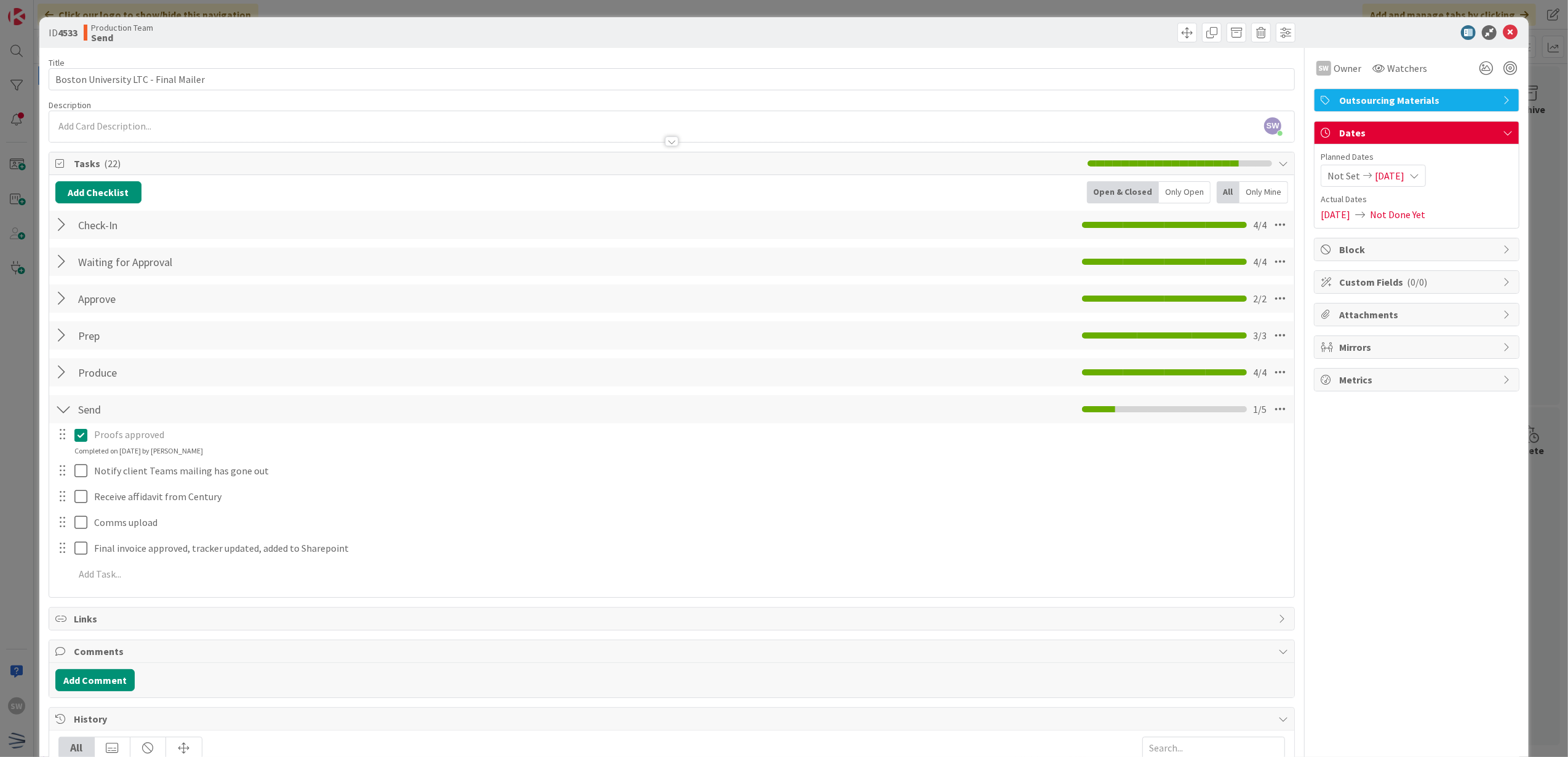
click at [62, 377] on div at bounding box center [63, 372] width 16 height 22
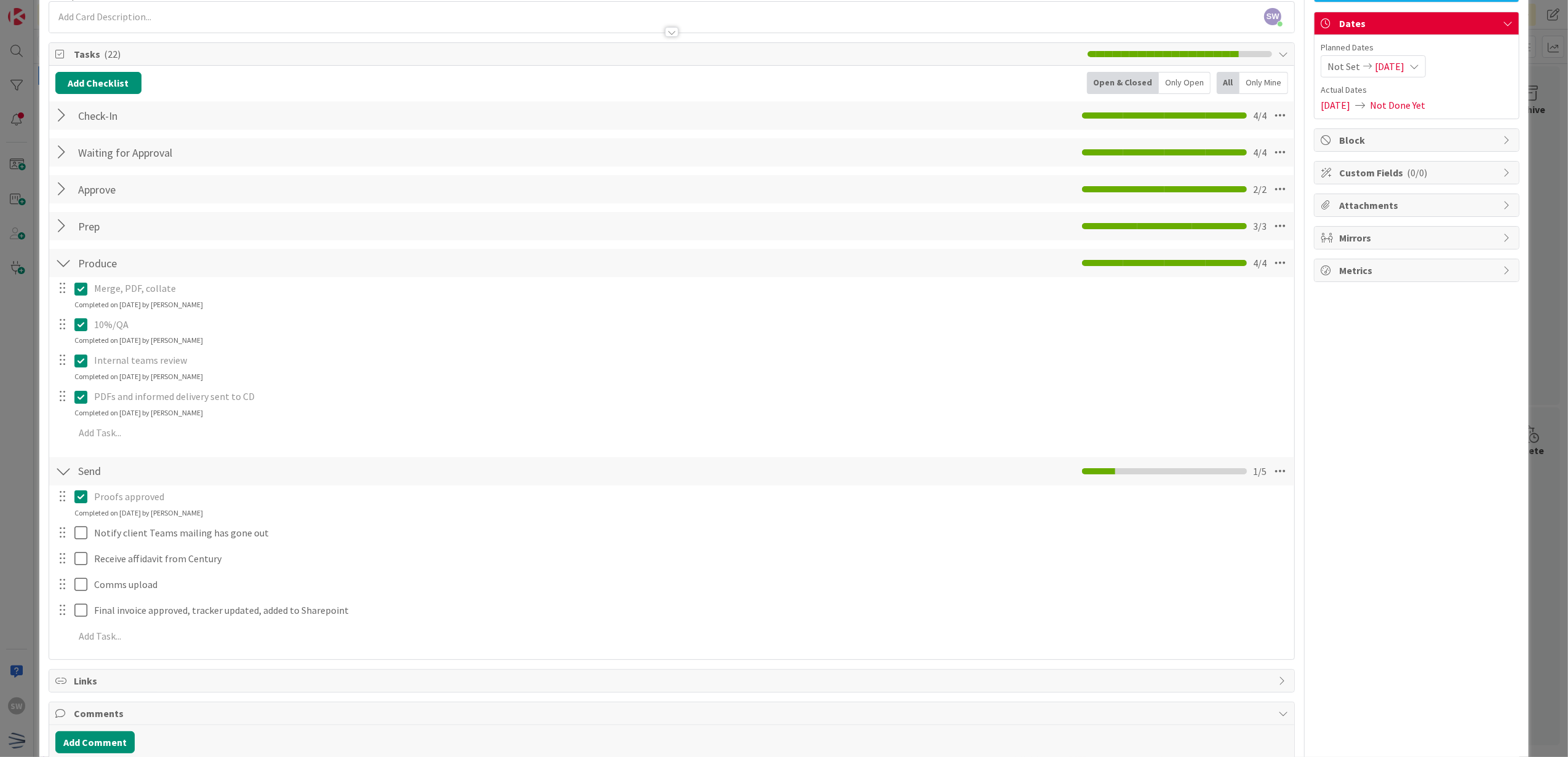
scroll to position [82, 0]
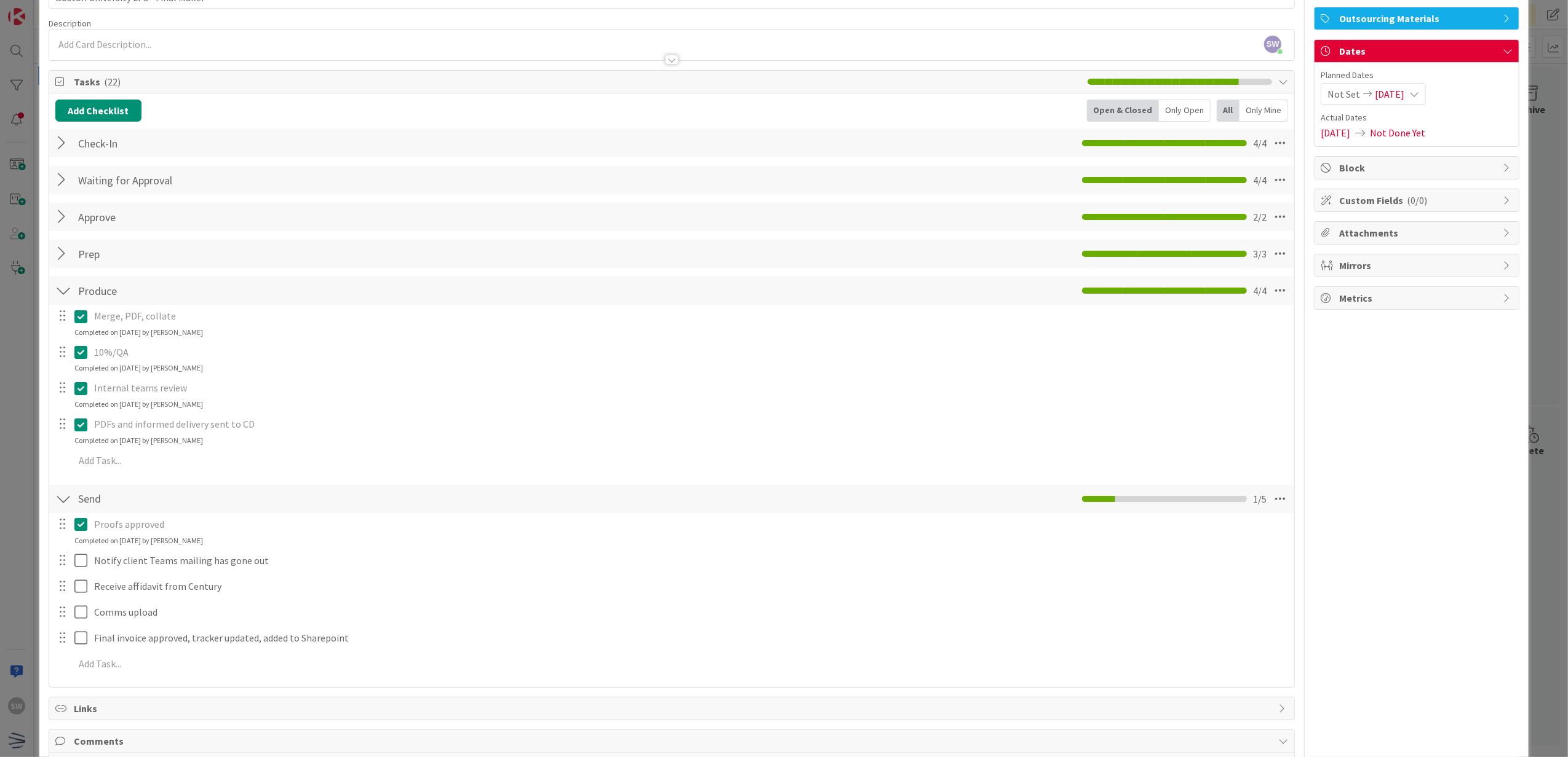
click at [69, 251] on div at bounding box center [63, 254] width 16 height 22
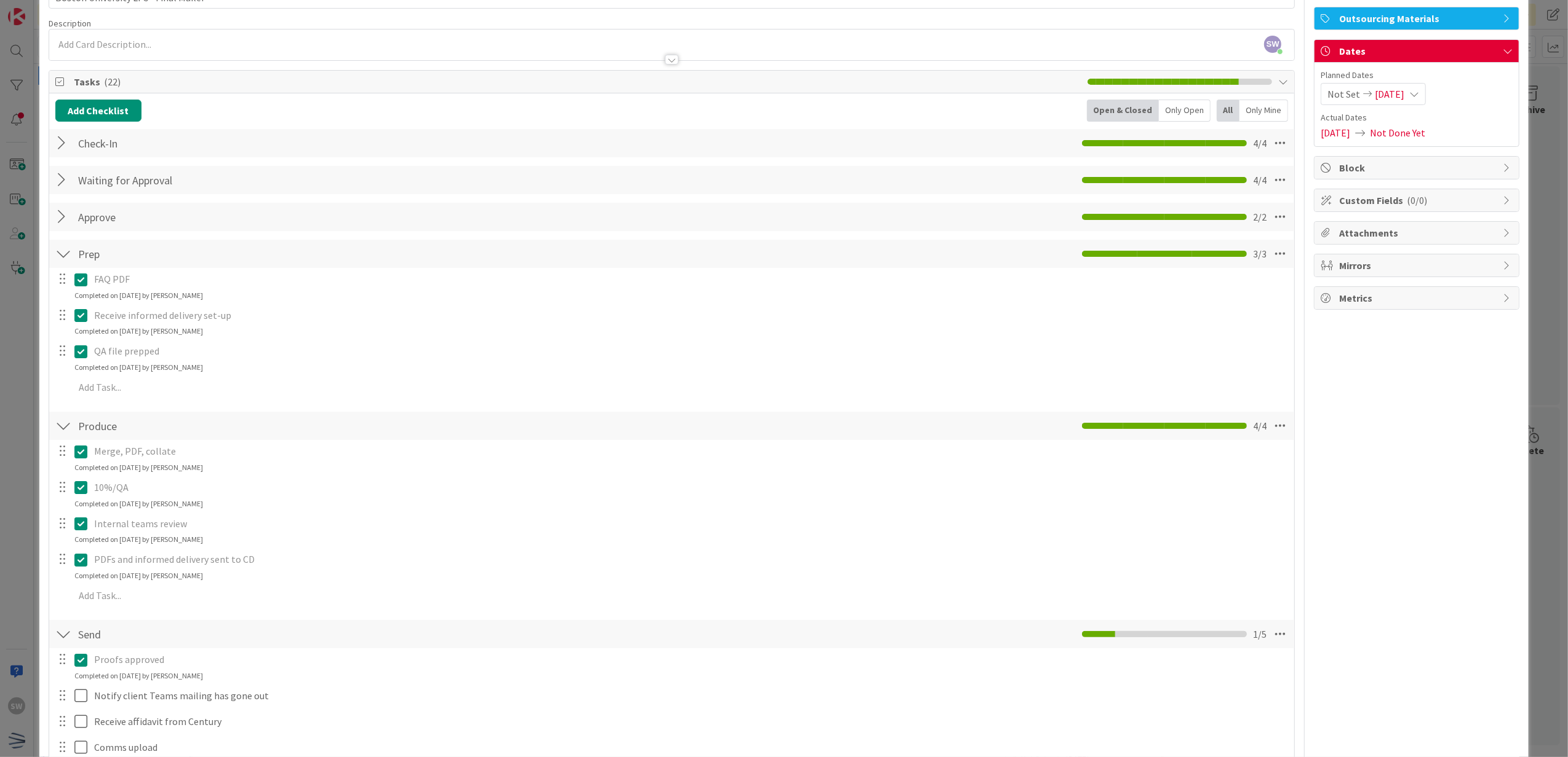
click at [70, 230] on div "Approve Checklist Name 7 / 64 Approve 2 / 2" at bounding box center [672, 217] width 1246 height 28
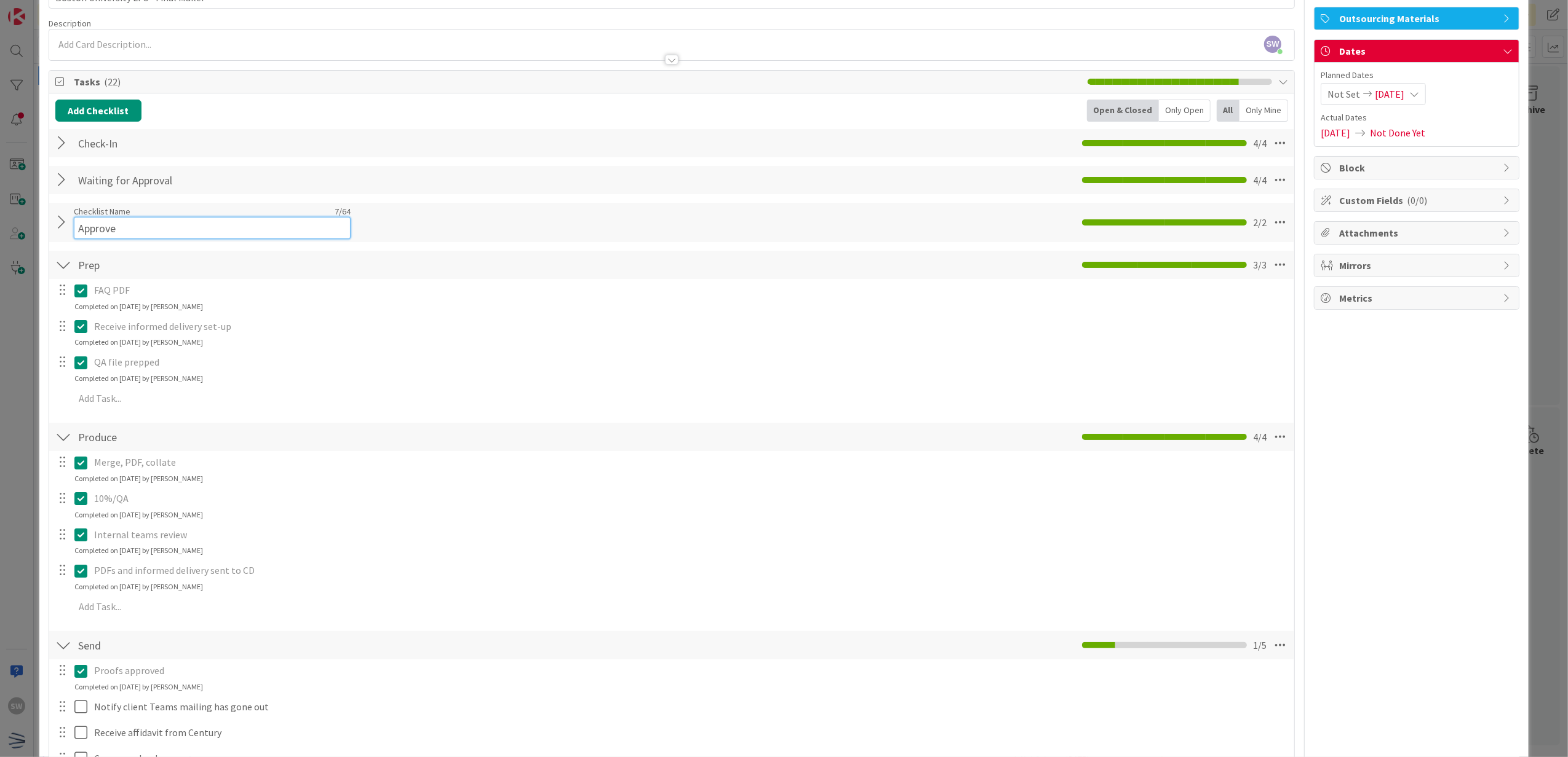
drag, startPoint x: 72, startPoint y: 219, endPoint x: 87, endPoint y: 231, distance: 19.2
click at [86, 225] on input "Approve" at bounding box center [212, 228] width 277 height 22
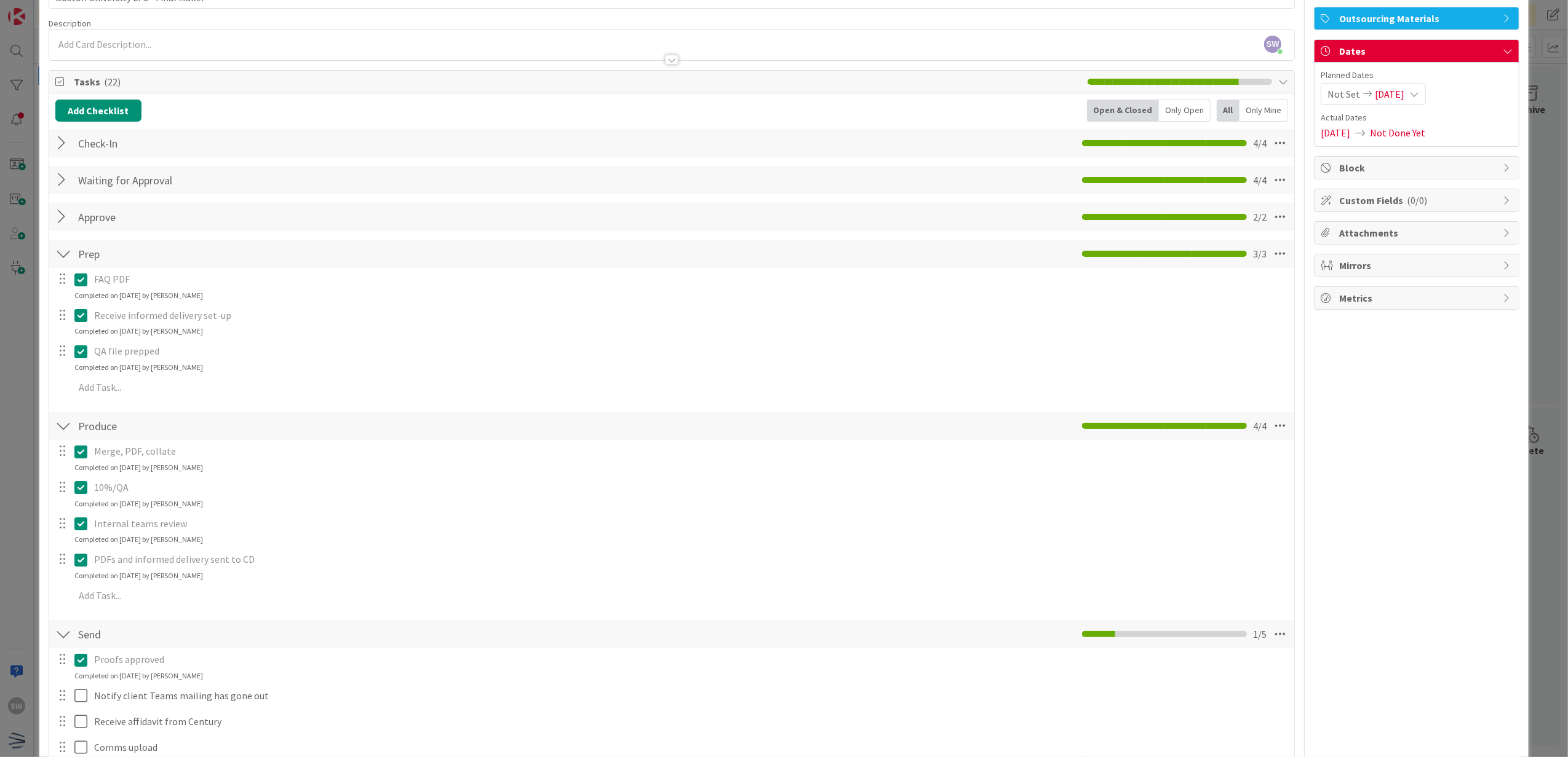
click at [56, 220] on div at bounding box center [63, 217] width 16 height 22
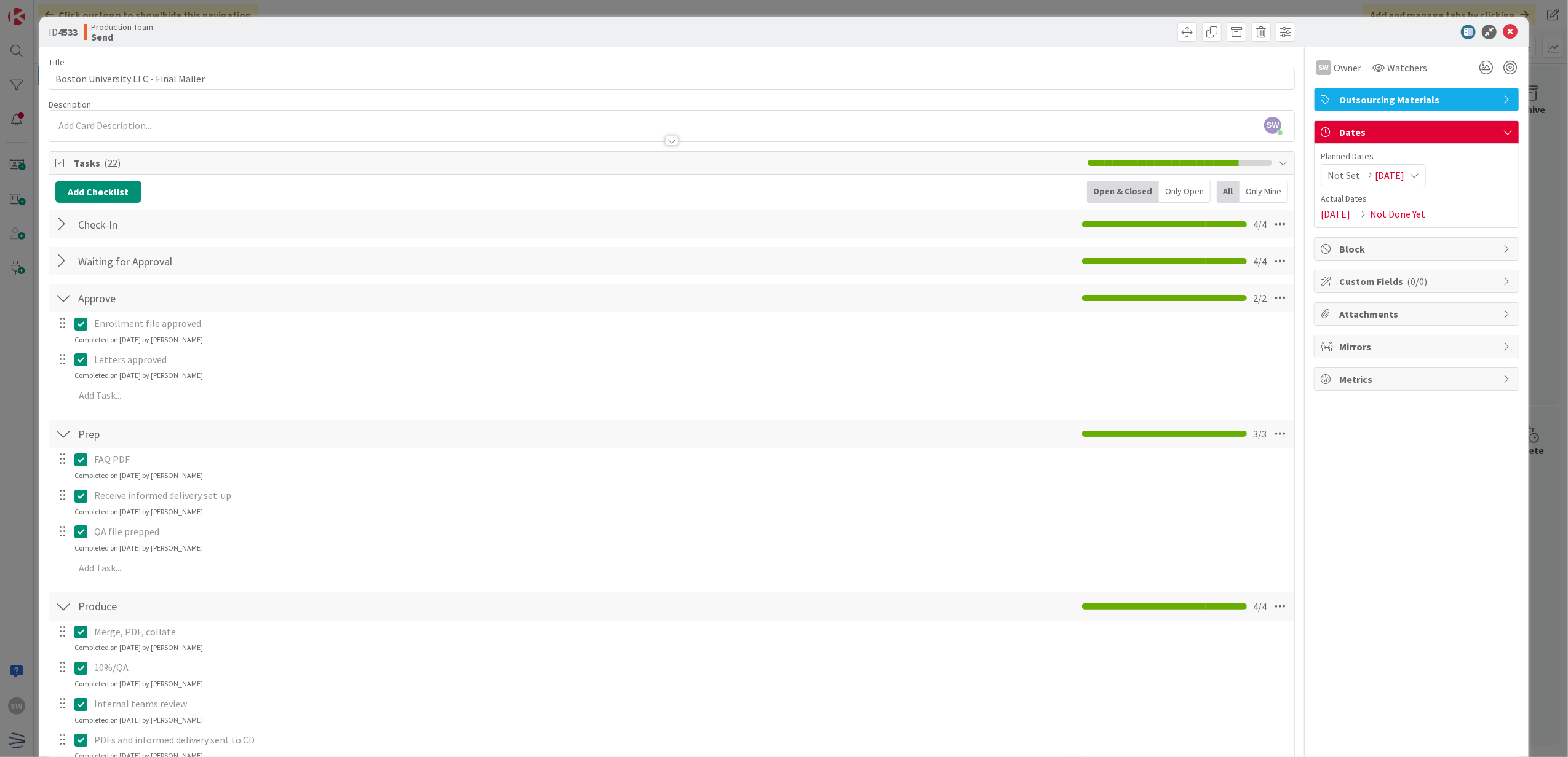
scroll to position [0, 0]
click at [1505, 25] on icon at bounding box center [1510, 32] width 15 height 15
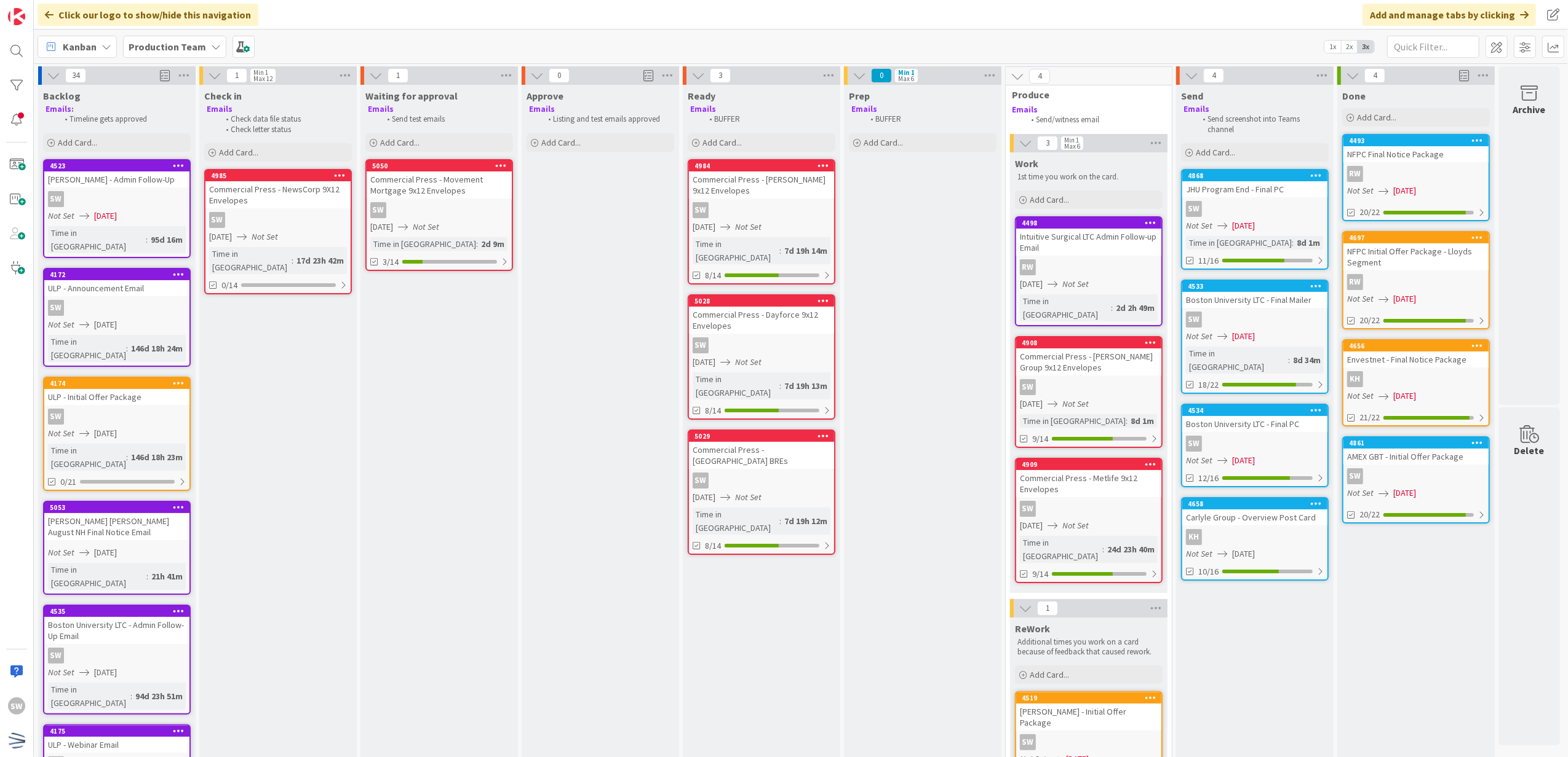
click at [1497, 33] on div "Kanban Production Team 1x 2x 3x" at bounding box center [801, 46] width 1534 height 34
click at [1217, 320] on div "SW" at bounding box center [1255, 320] width 145 height 16
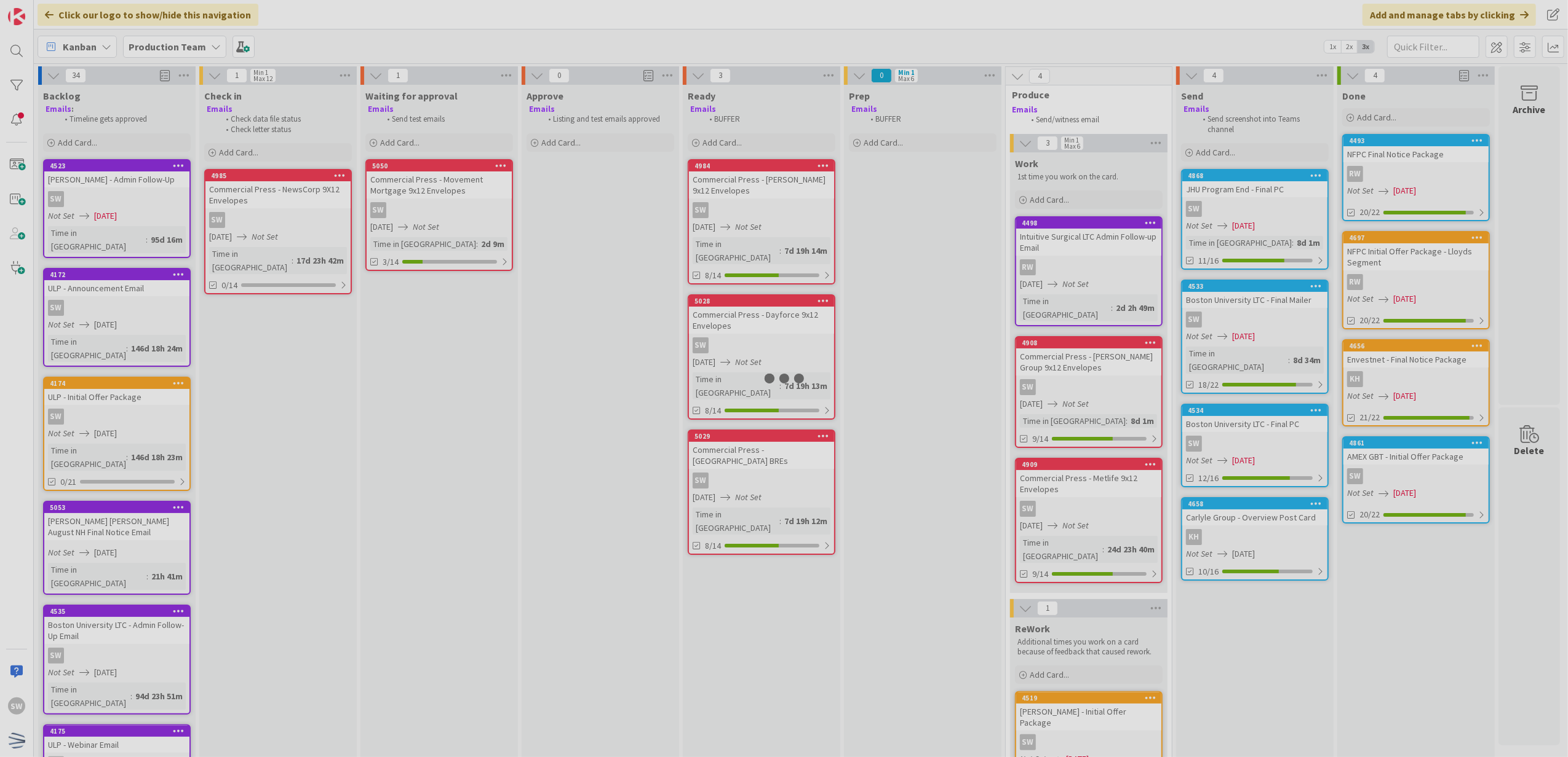
click at [1217, 320] on div at bounding box center [784, 378] width 1568 height 757
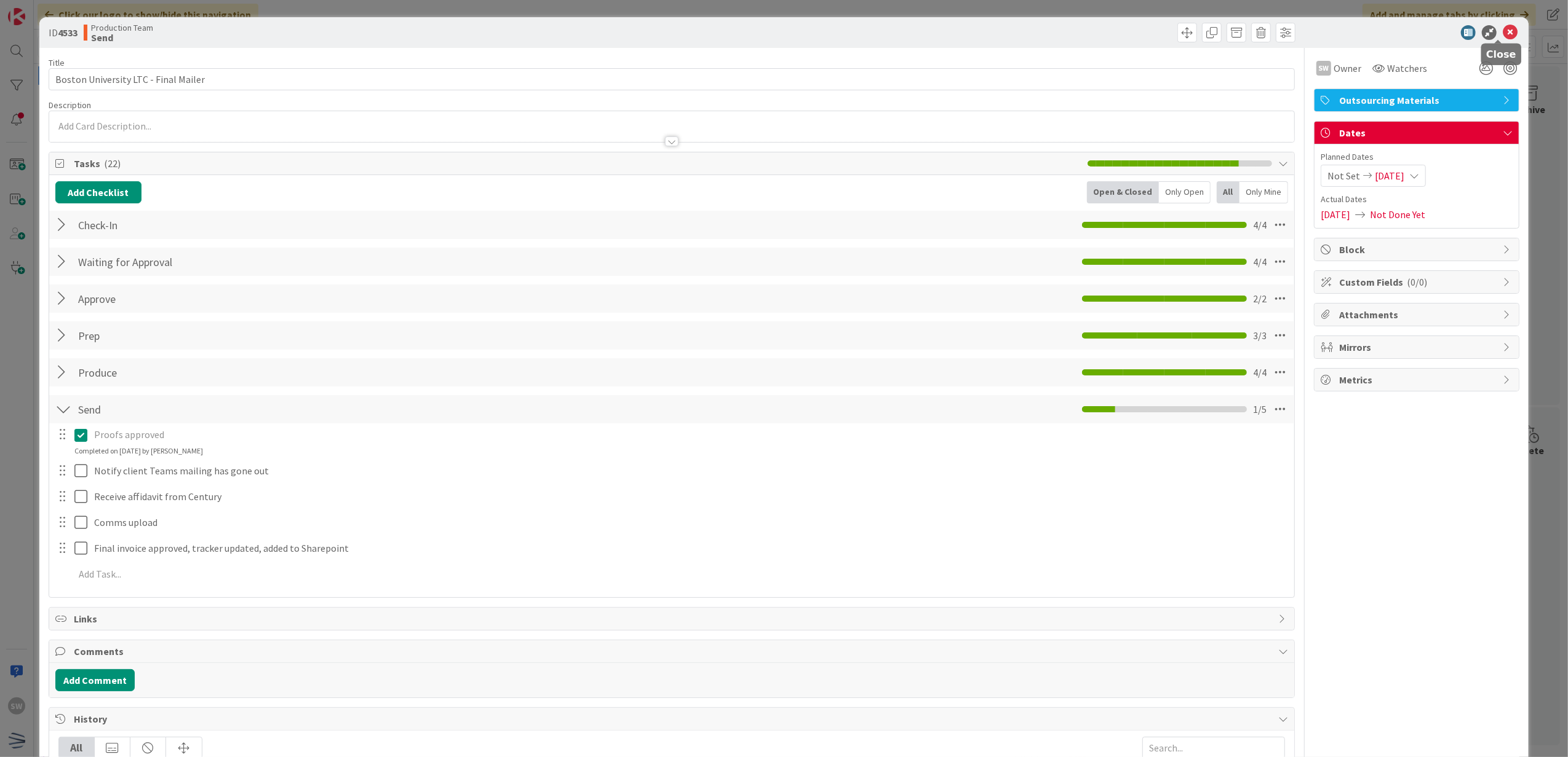
click at [1503, 33] on icon at bounding box center [1510, 32] width 15 height 15
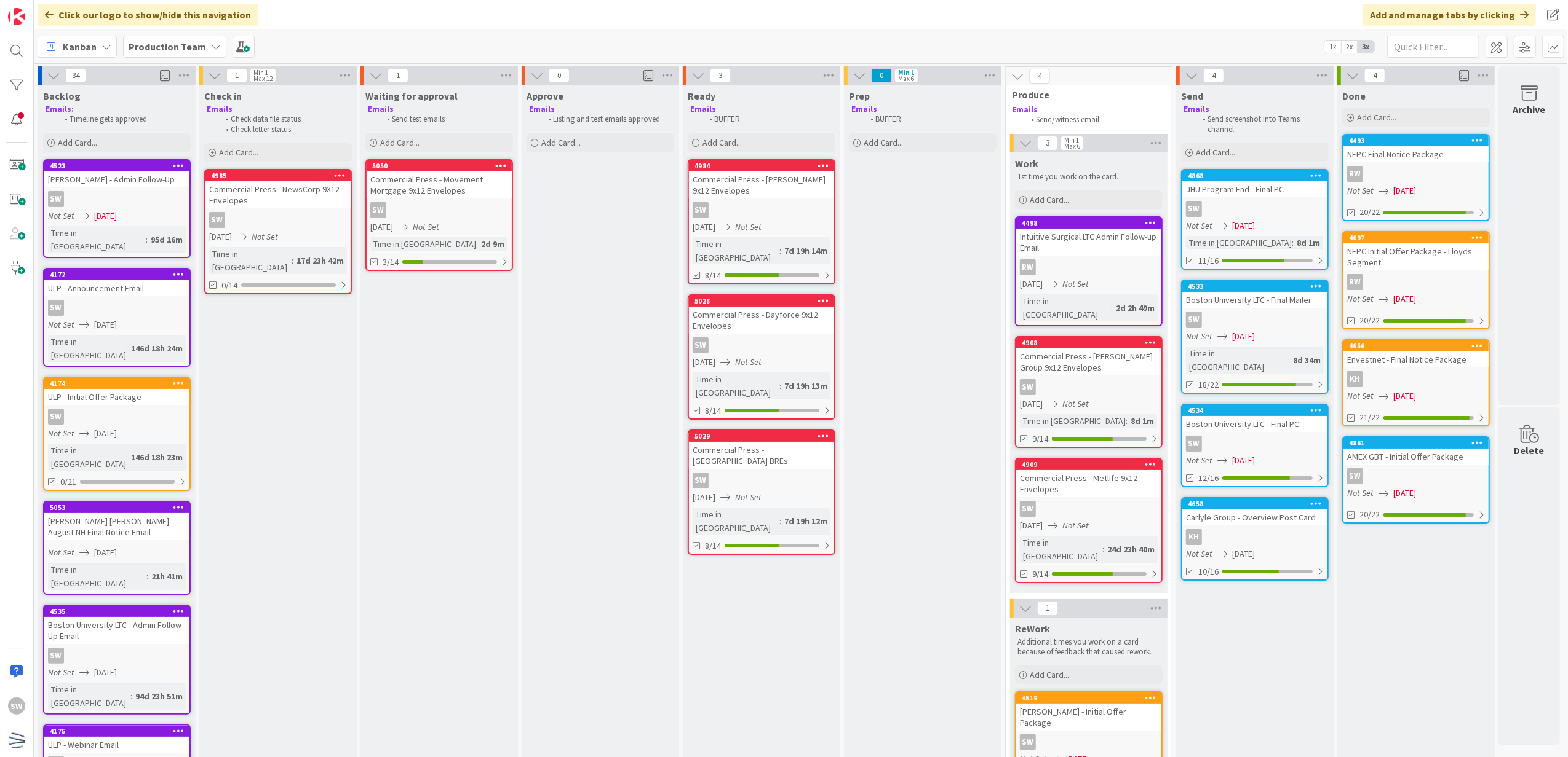
click at [1235, 436] on div "SW" at bounding box center [1255, 444] width 145 height 16
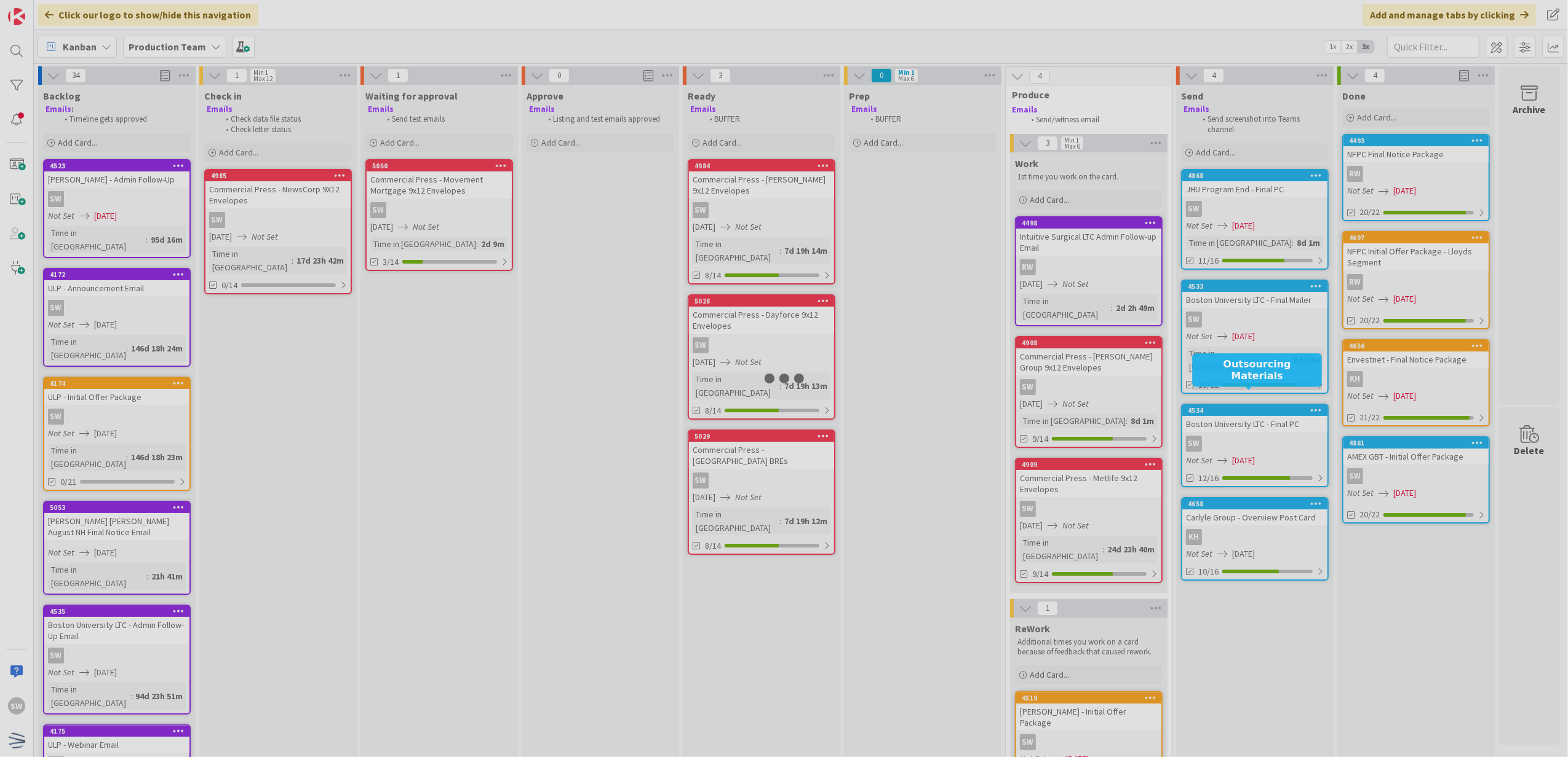
click at [1235, 434] on div at bounding box center [784, 378] width 1568 height 757
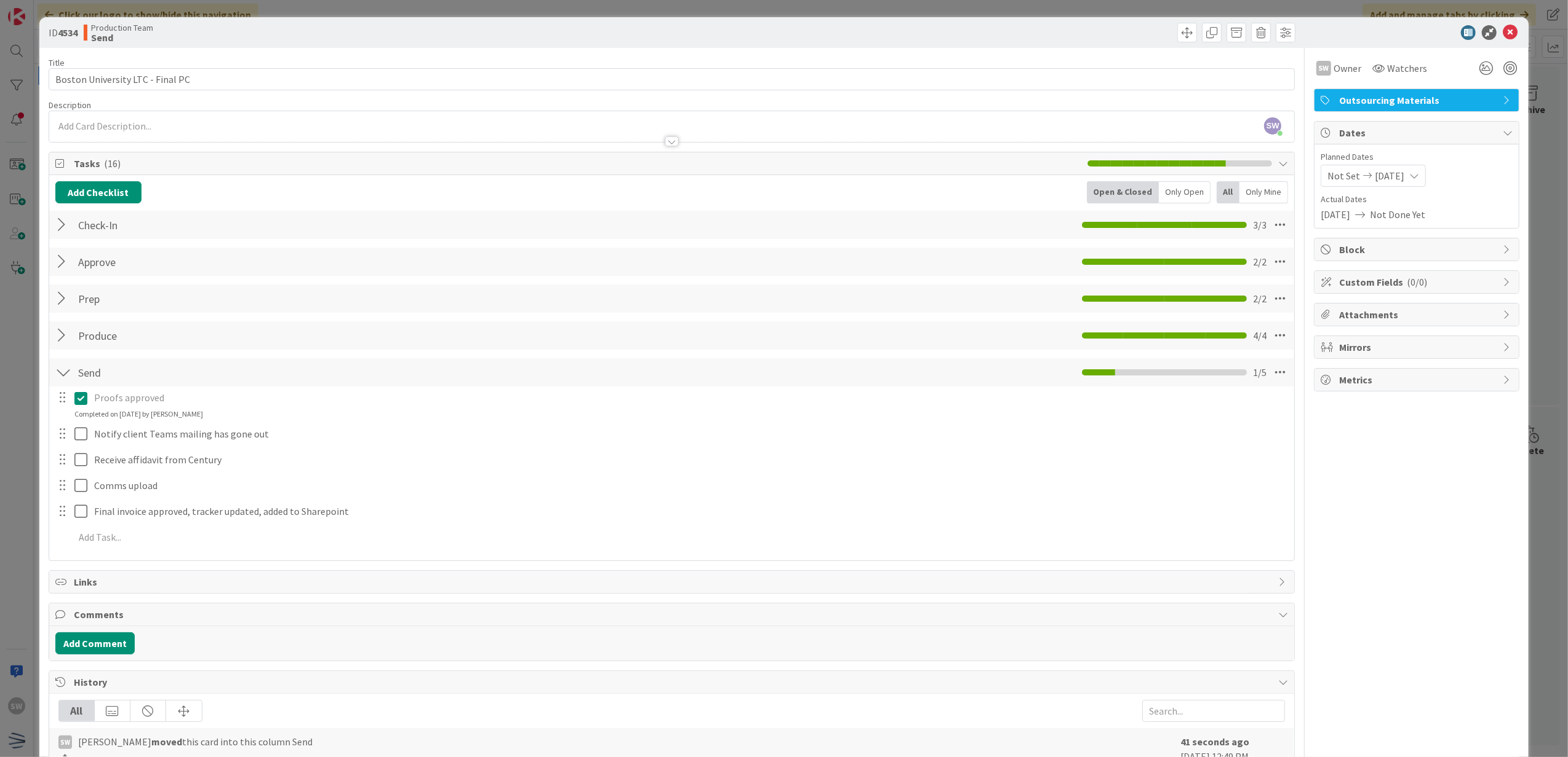
click at [70, 350] on div "Produce Checklist Name 7 / 64 Produce 4 / 4" at bounding box center [672, 336] width 1246 height 28
click at [69, 341] on div at bounding box center [63, 336] width 16 height 22
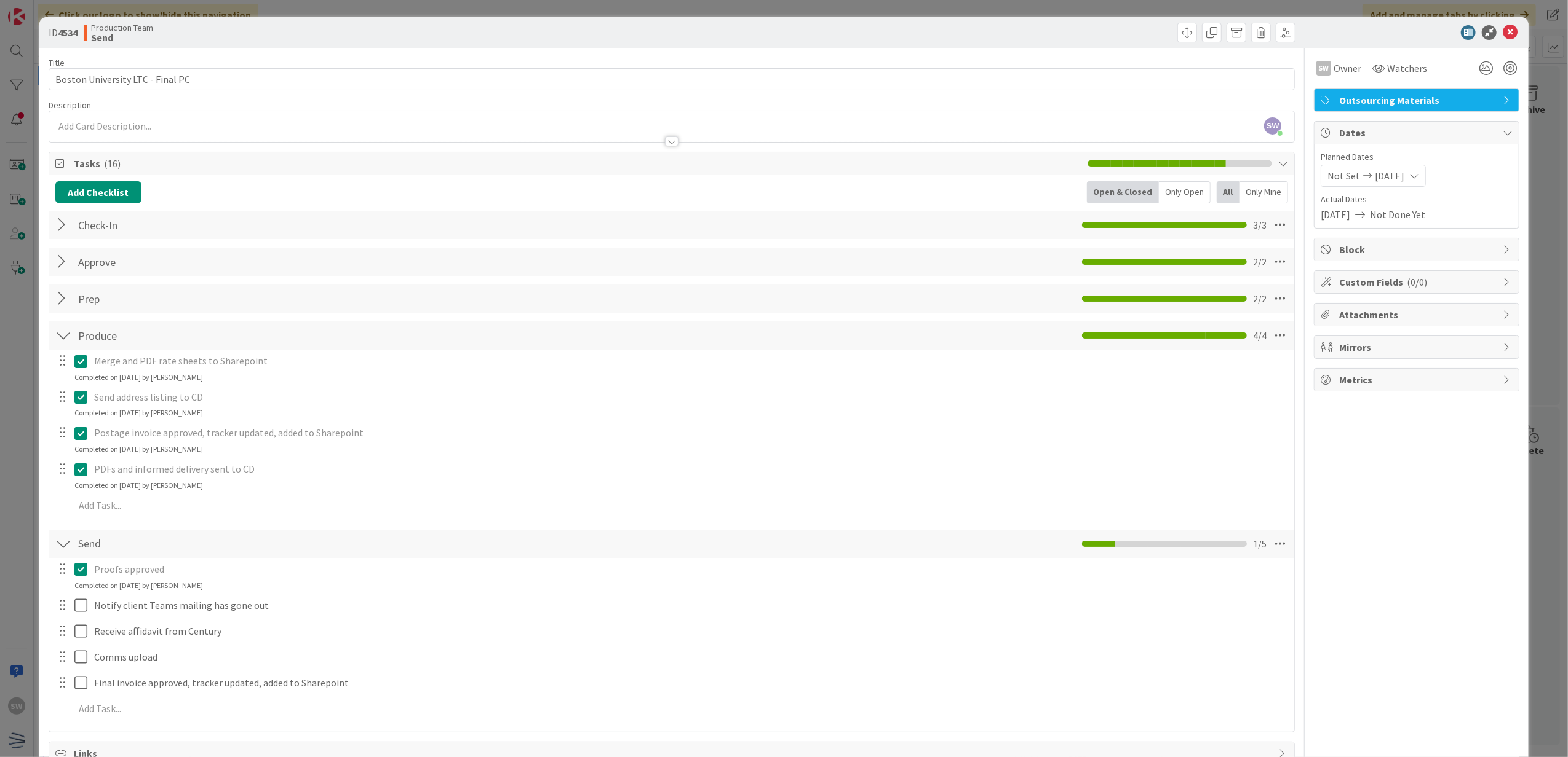
click at [89, 436] on div "Postage invoice approved, tracker updated, added to Sharepoint" at bounding box center [689, 433] width 1201 height 22
click at [84, 436] on icon at bounding box center [81, 433] width 13 height 15
click at [1506, 29] on div at bounding box center [1410, 32] width 218 height 15
click at [1503, 32] on icon at bounding box center [1510, 32] width 15 height 15
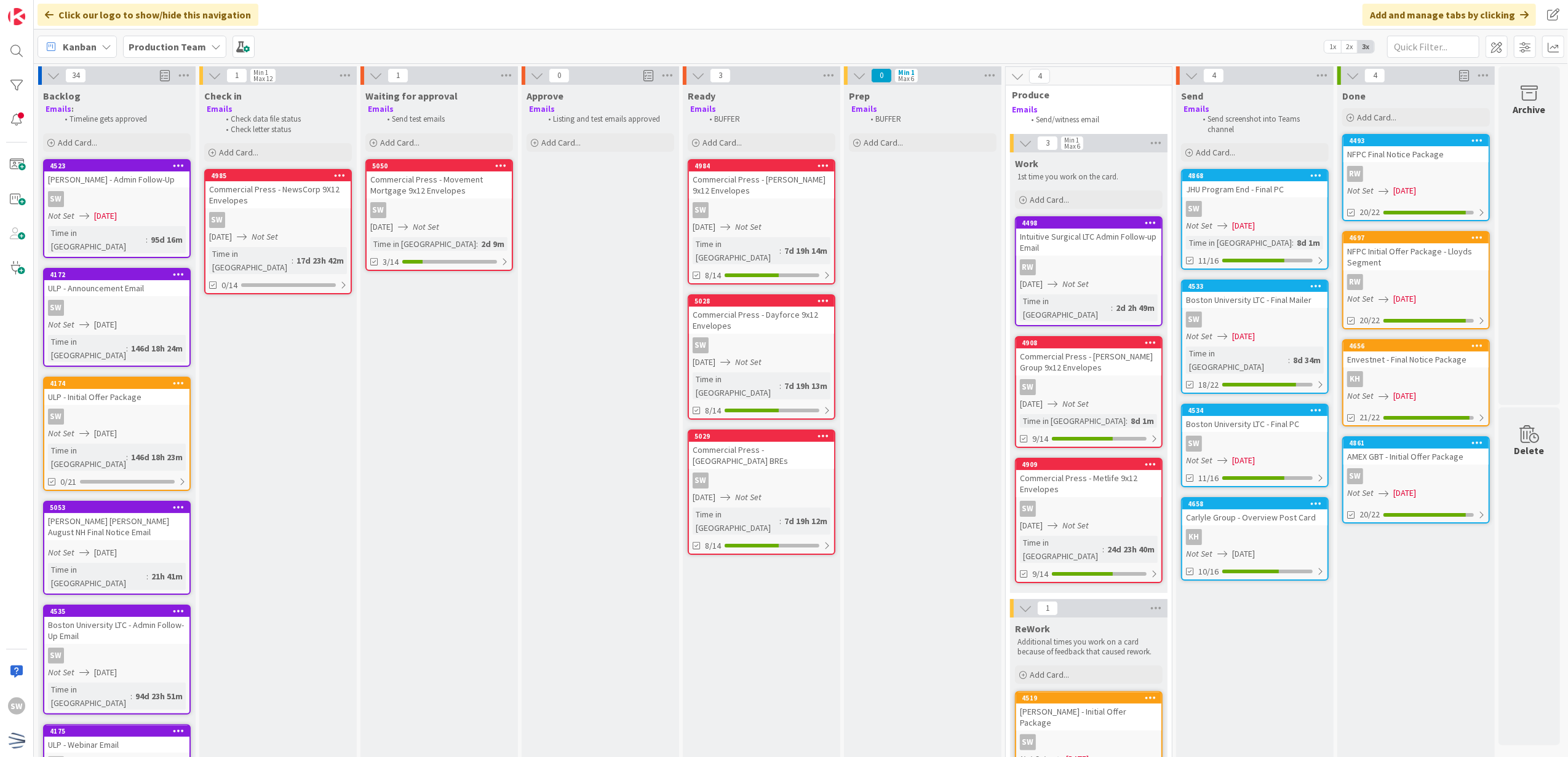
click at [1447, 487] on div "Not Set [DATE]" at bounding box center [1417, 493] width 142 height 13
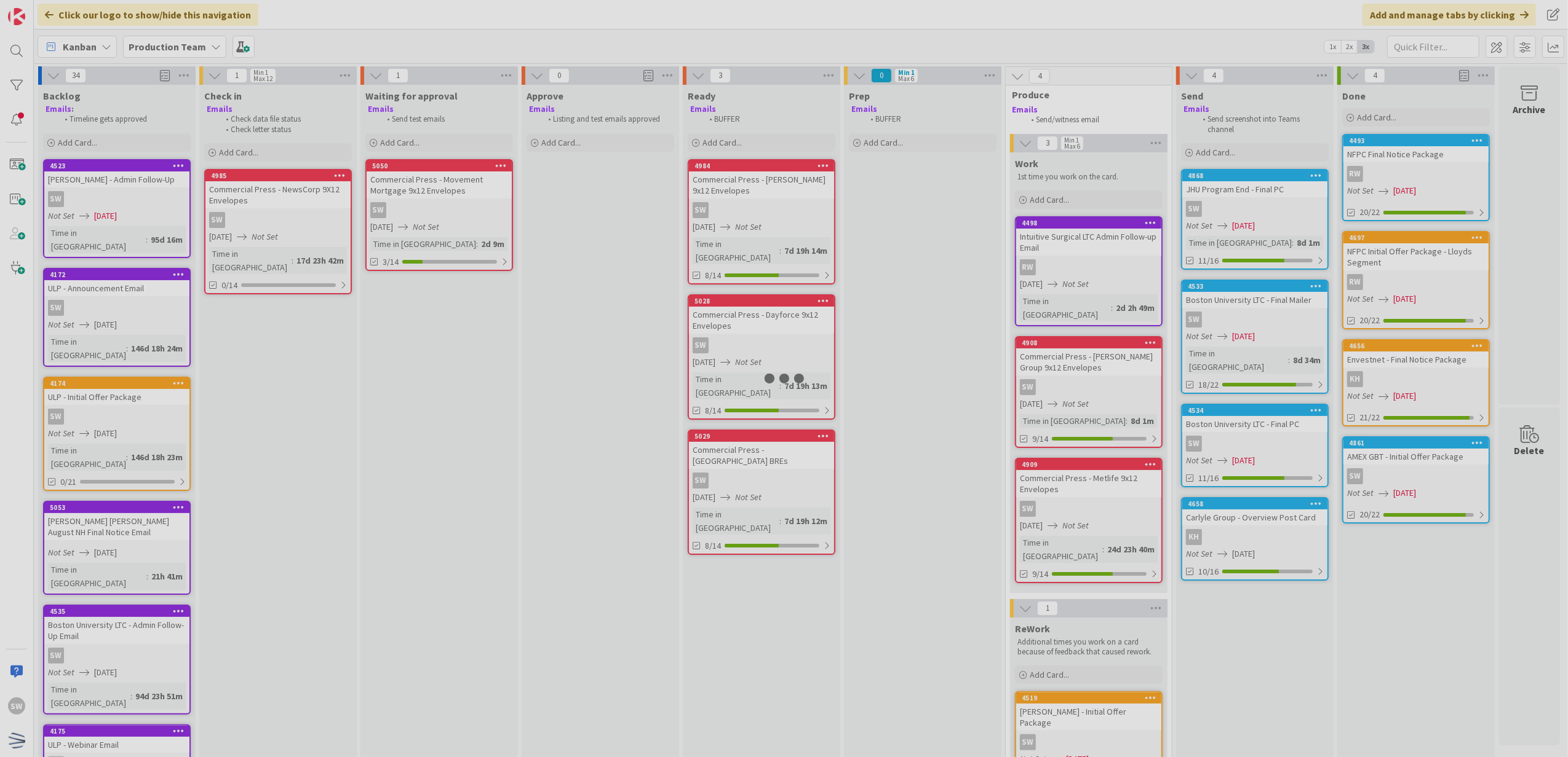
click at [1447, 487] on div at bounding box center [784, 378] width 1568 height 757
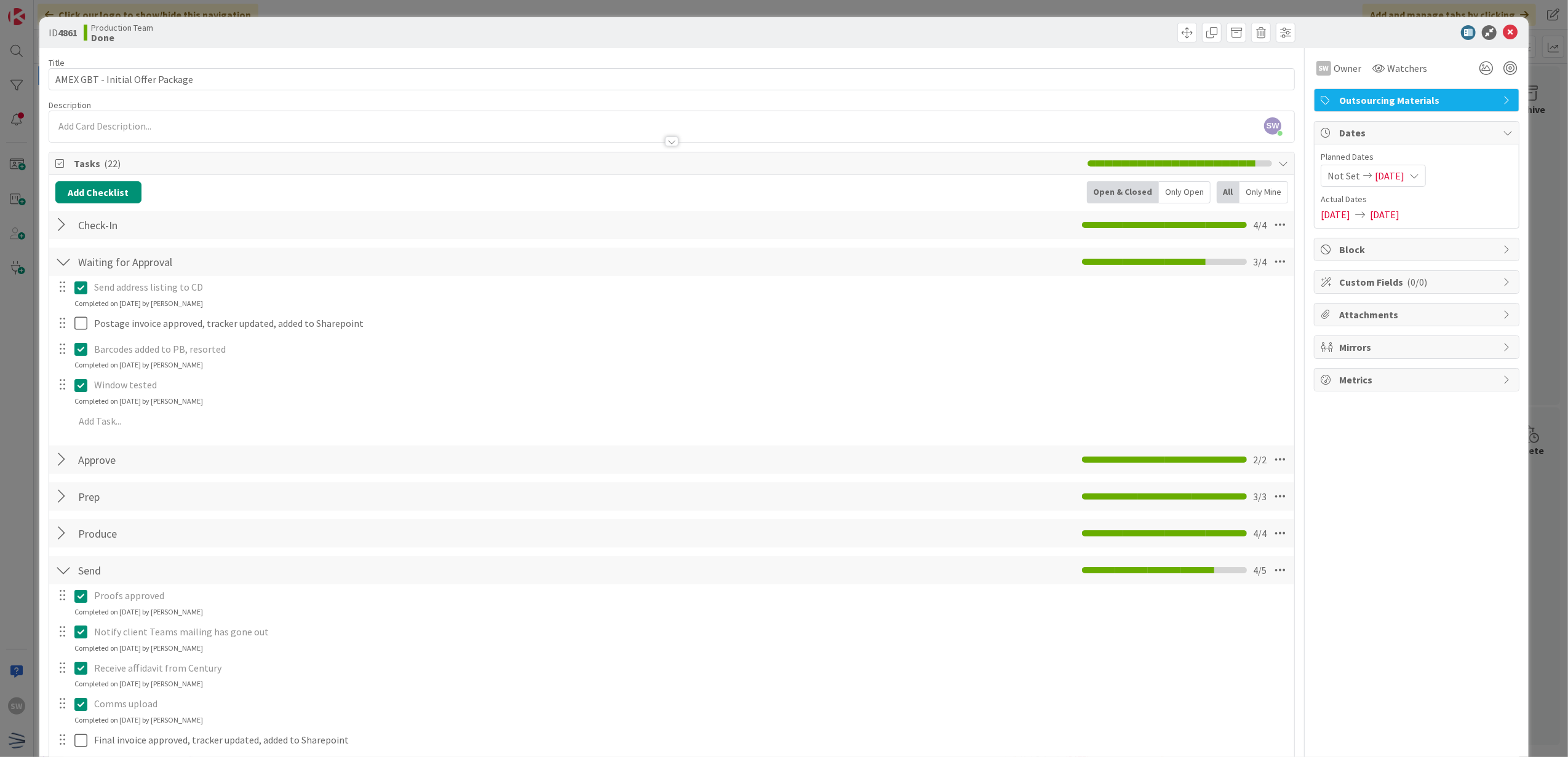
click at [1507, 35] on div at bounding box center [1410, 32] width 218 height 15
click at [1503, 36] on icon at bounding box center [1510, 32] width 15 height 15
